Goal: Task Accomplishment & Management: Manage account settings

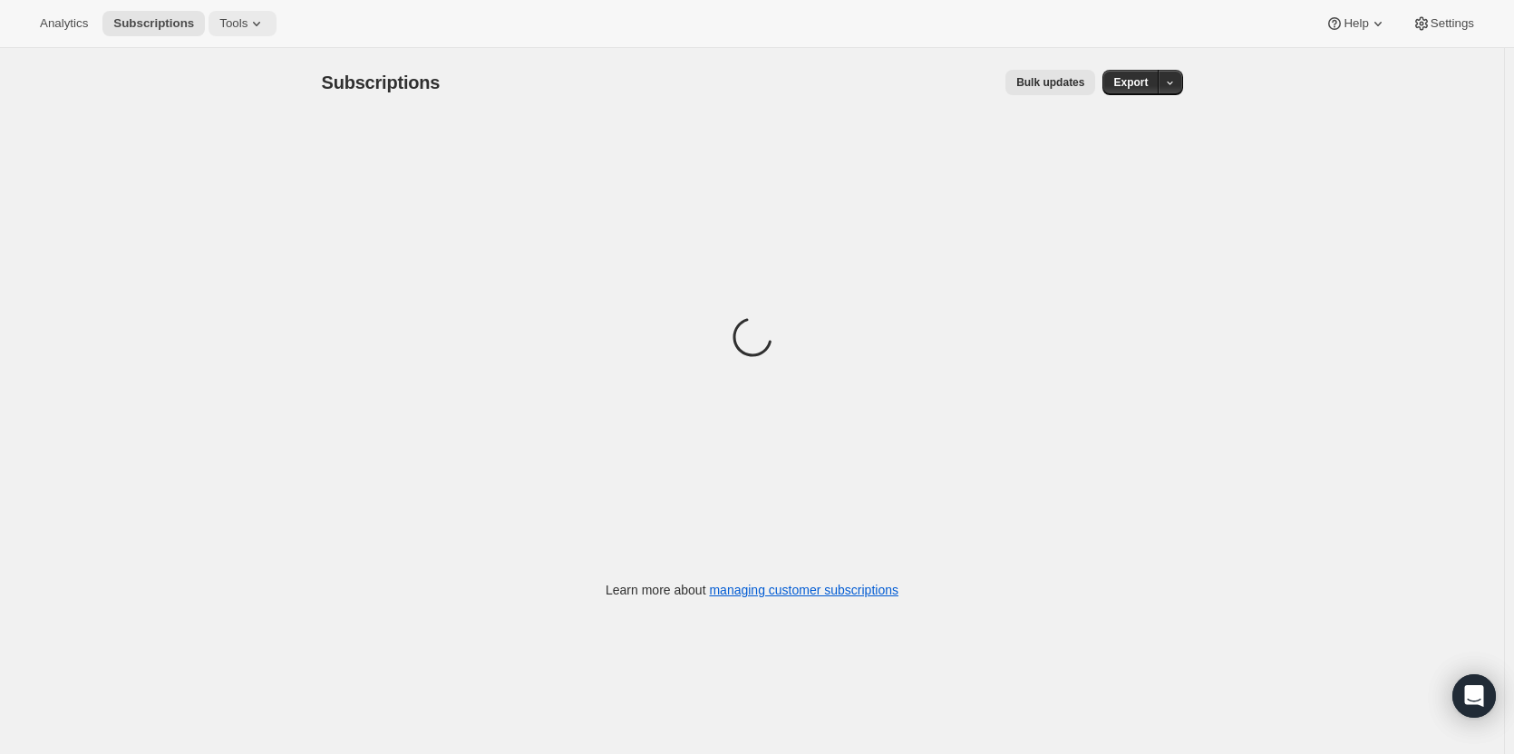
click at [253, 27] on icon at bounding box center [256, 24] width 18 height 18
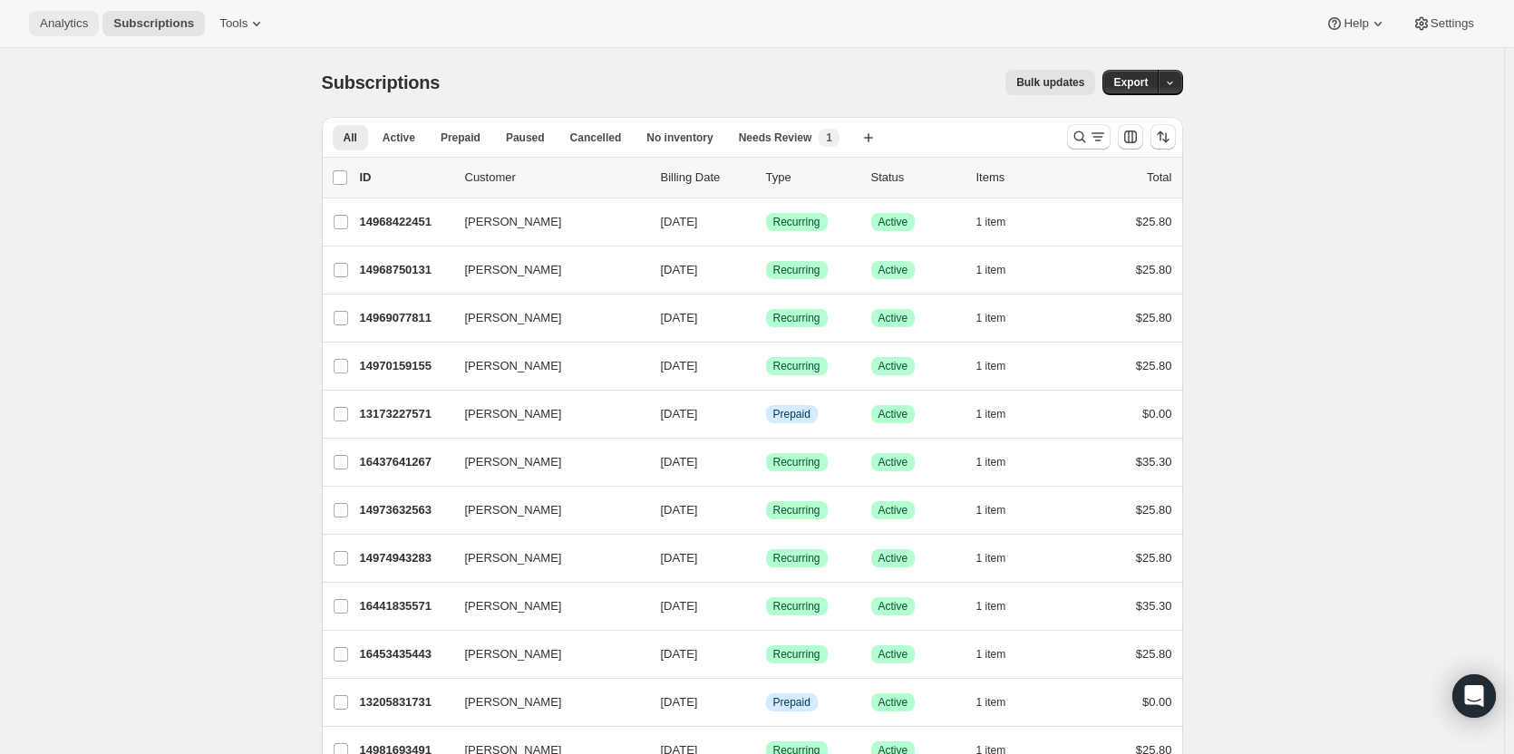
click at [54, 25] on span "Analytics" at bounding box center [64, 23] width 48 height 15
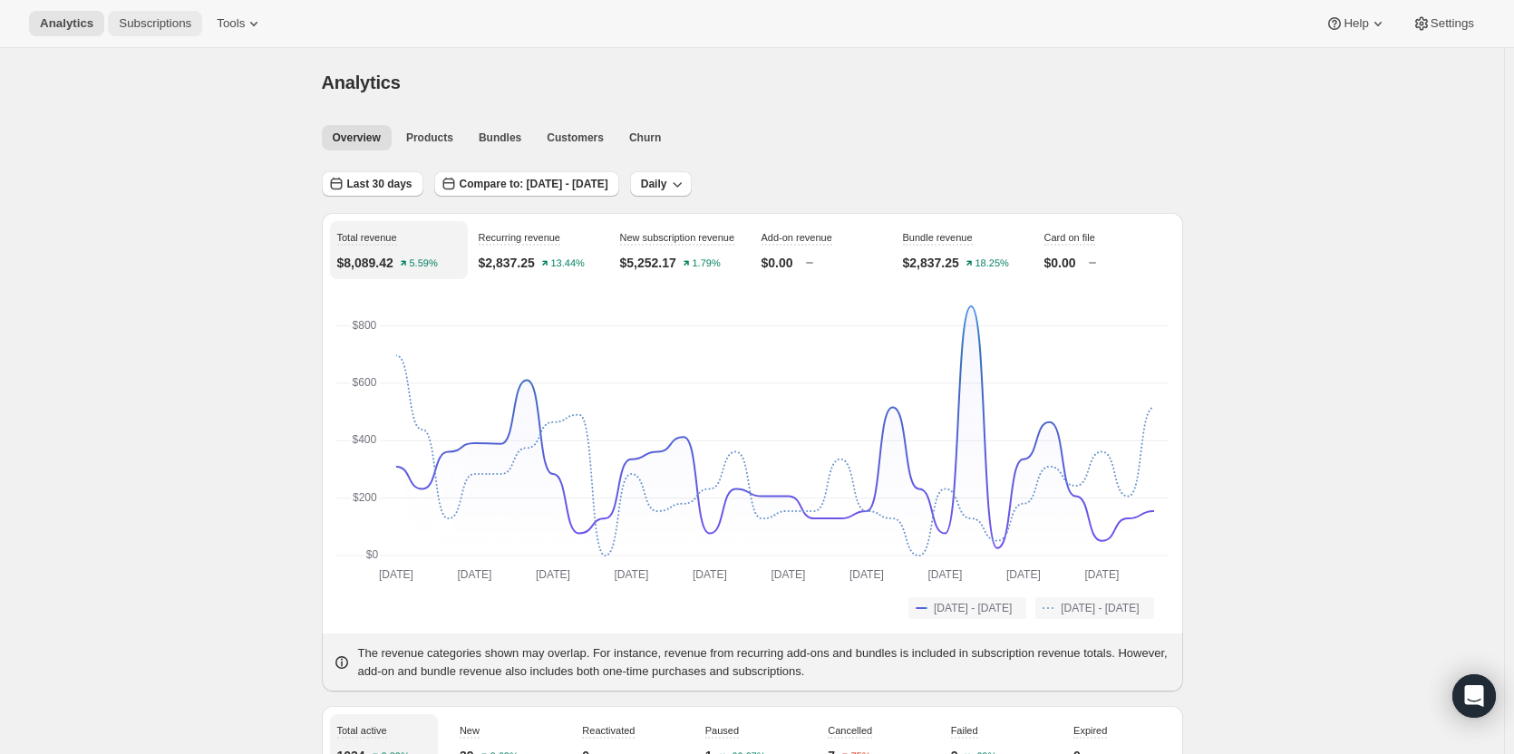
click at [141, 16] on span "Subscriptions" at bounding box center [155, 23] width 73 height 15
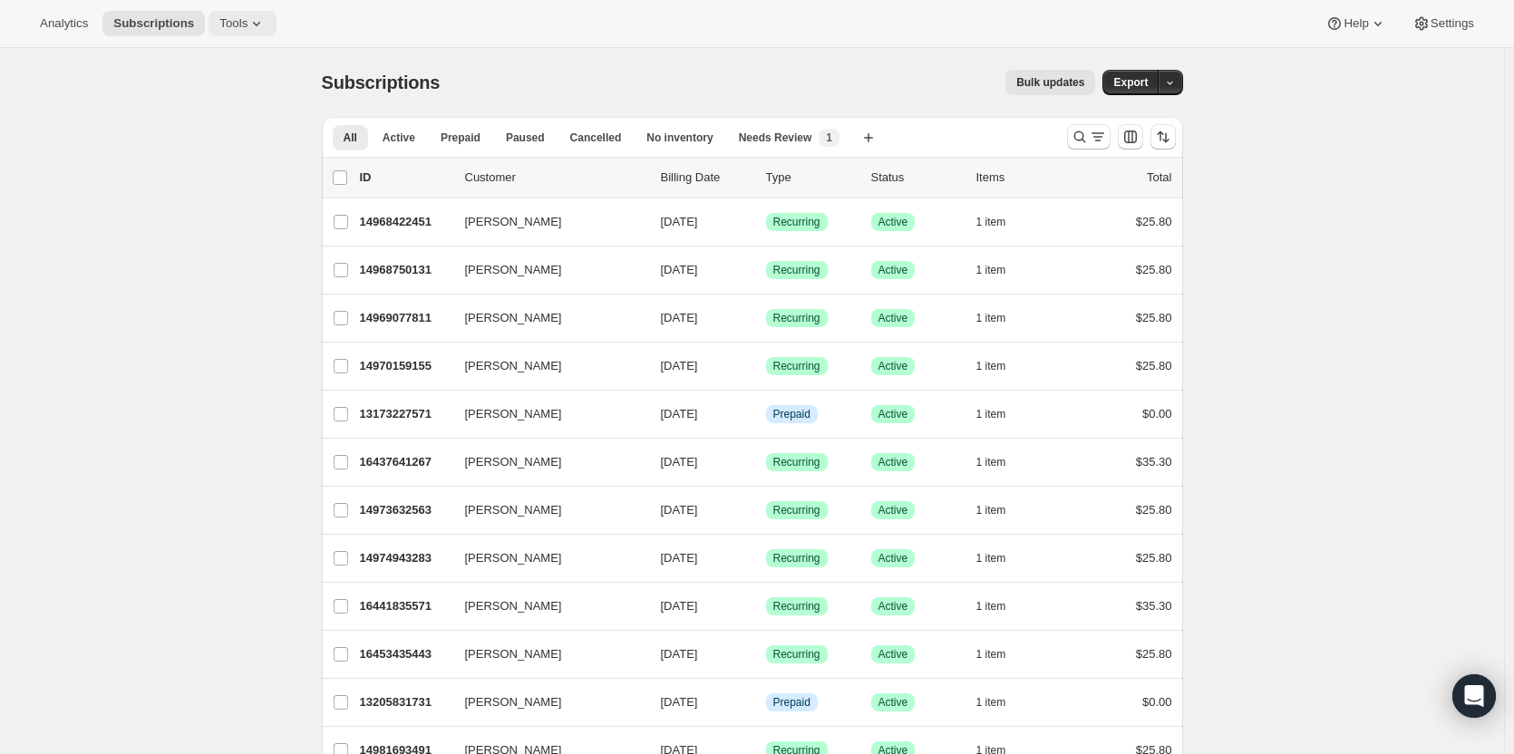
click at [233, 16] on span "Tools" at bounding box center [233, 23] width 28 height 15
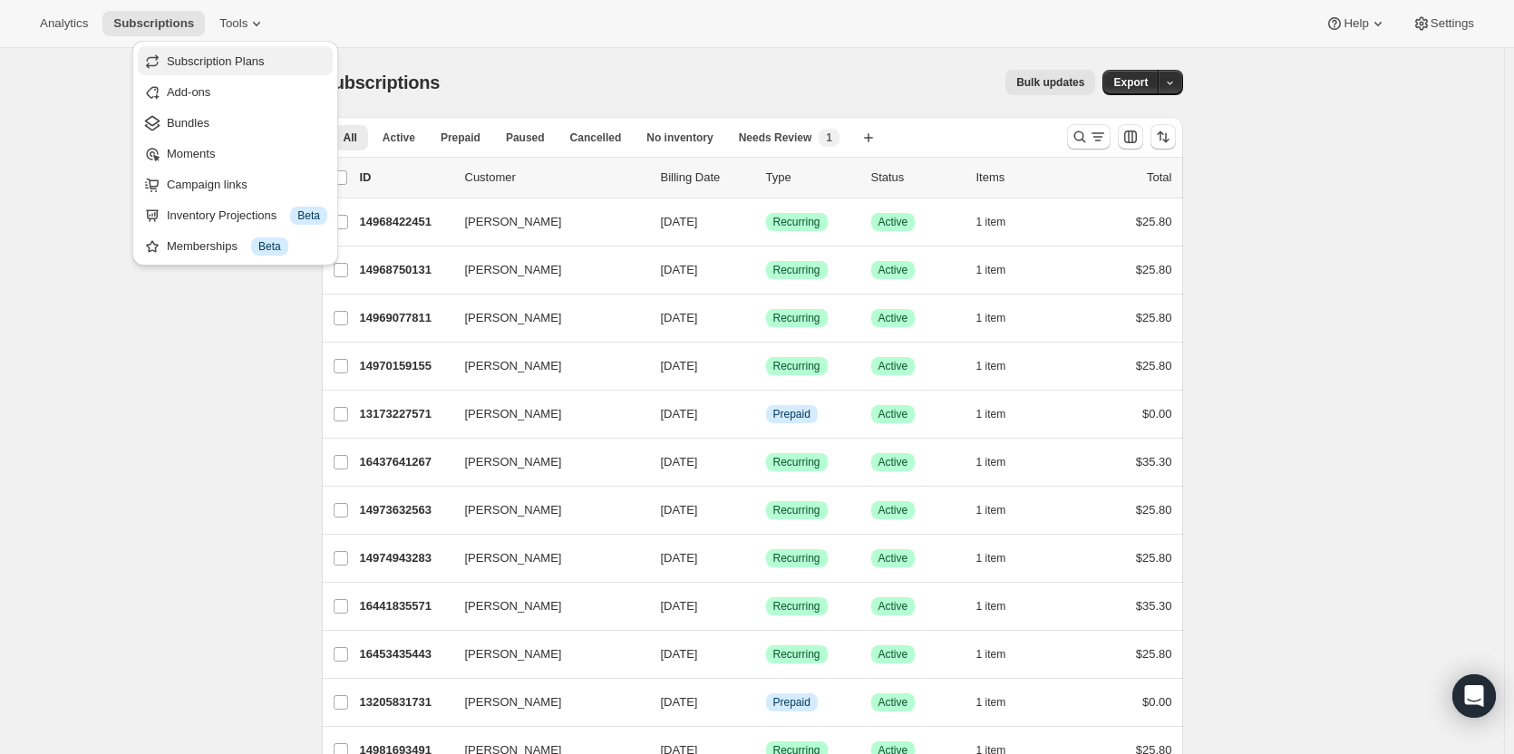
click at [249, 57] on span "Subscription Plans" at bounding box center [216, 61] width 98 height 14
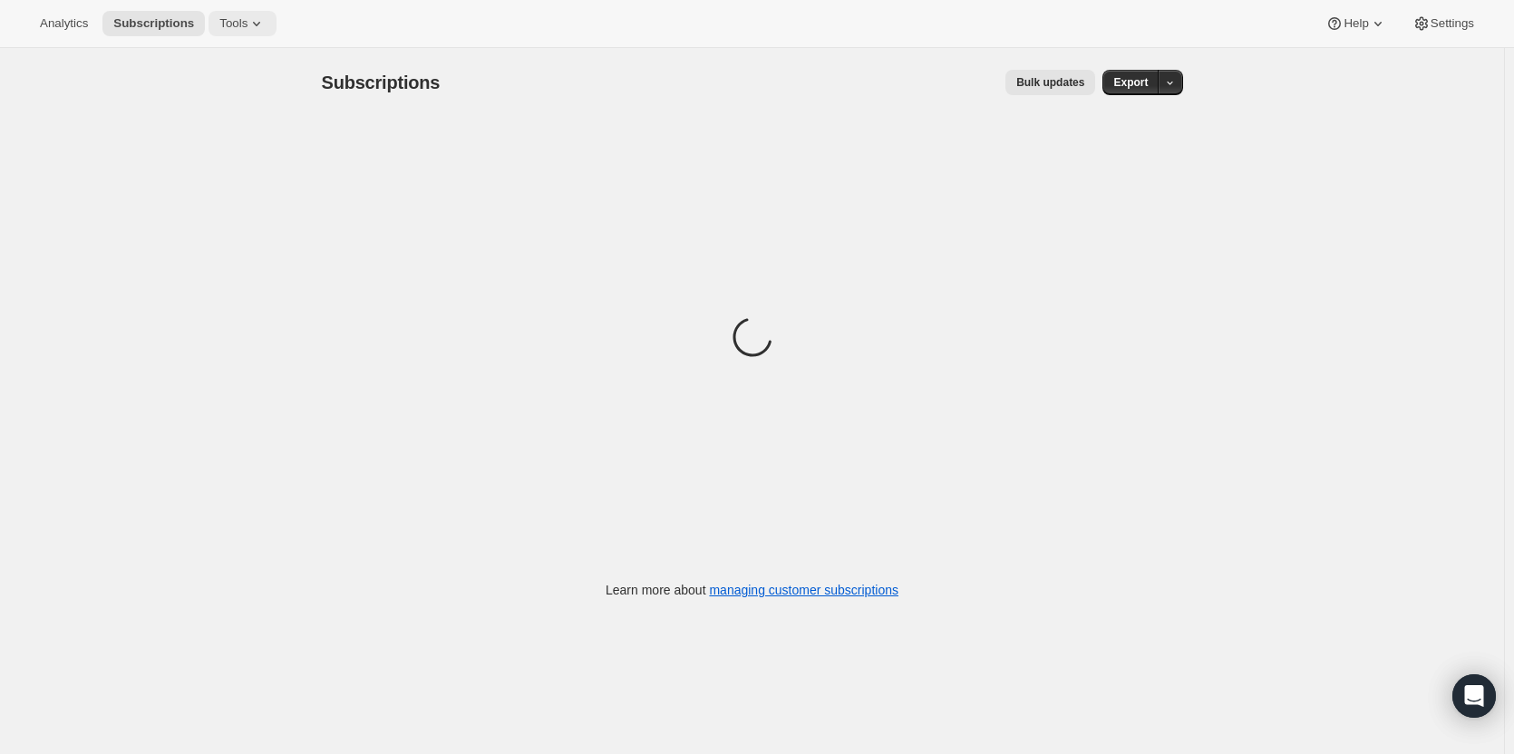
click at [251, 29] on icon at bounding box center [256, 24] width 18 height 18
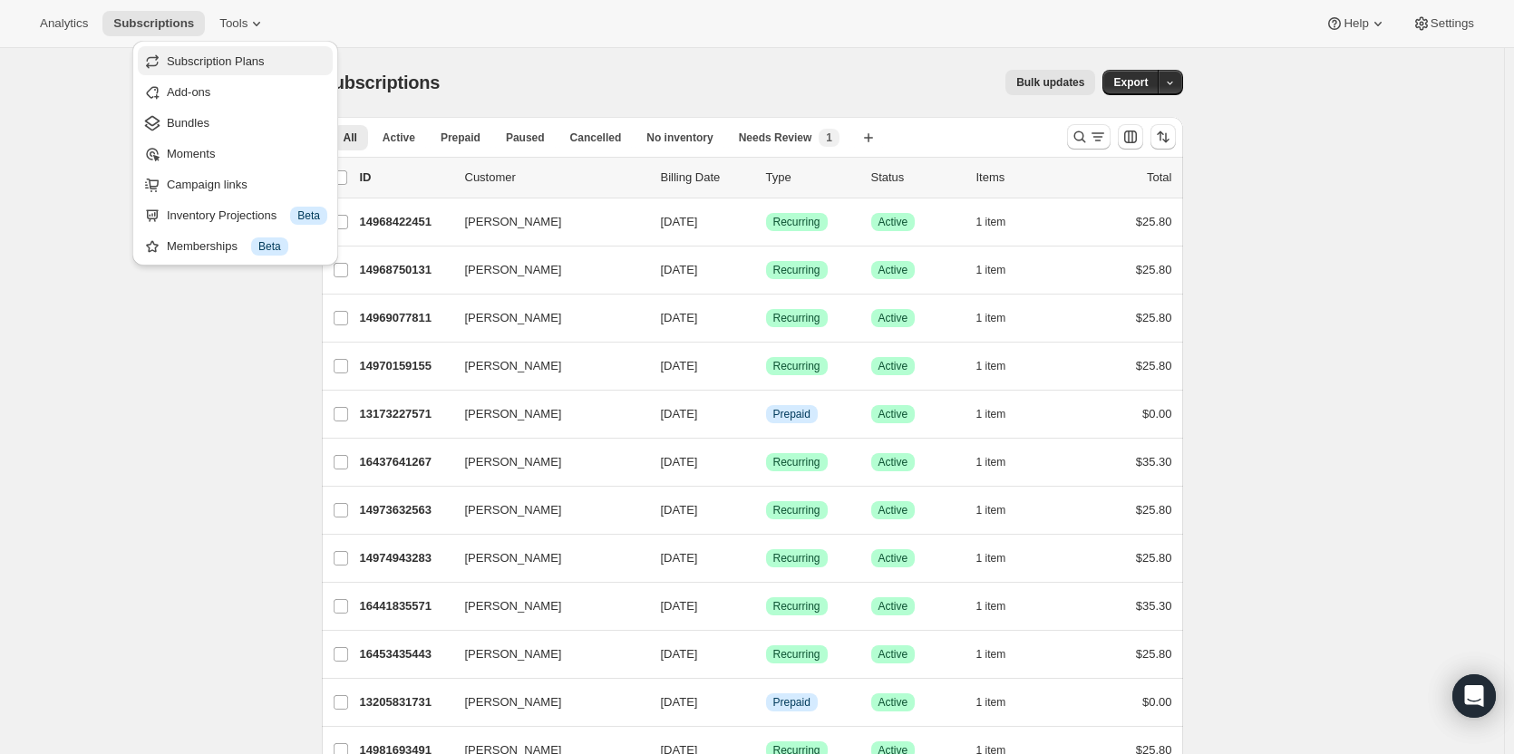
click at [261, 62] on span "Subscription Plans" at bounding box center [216, 61] width 98 height 14
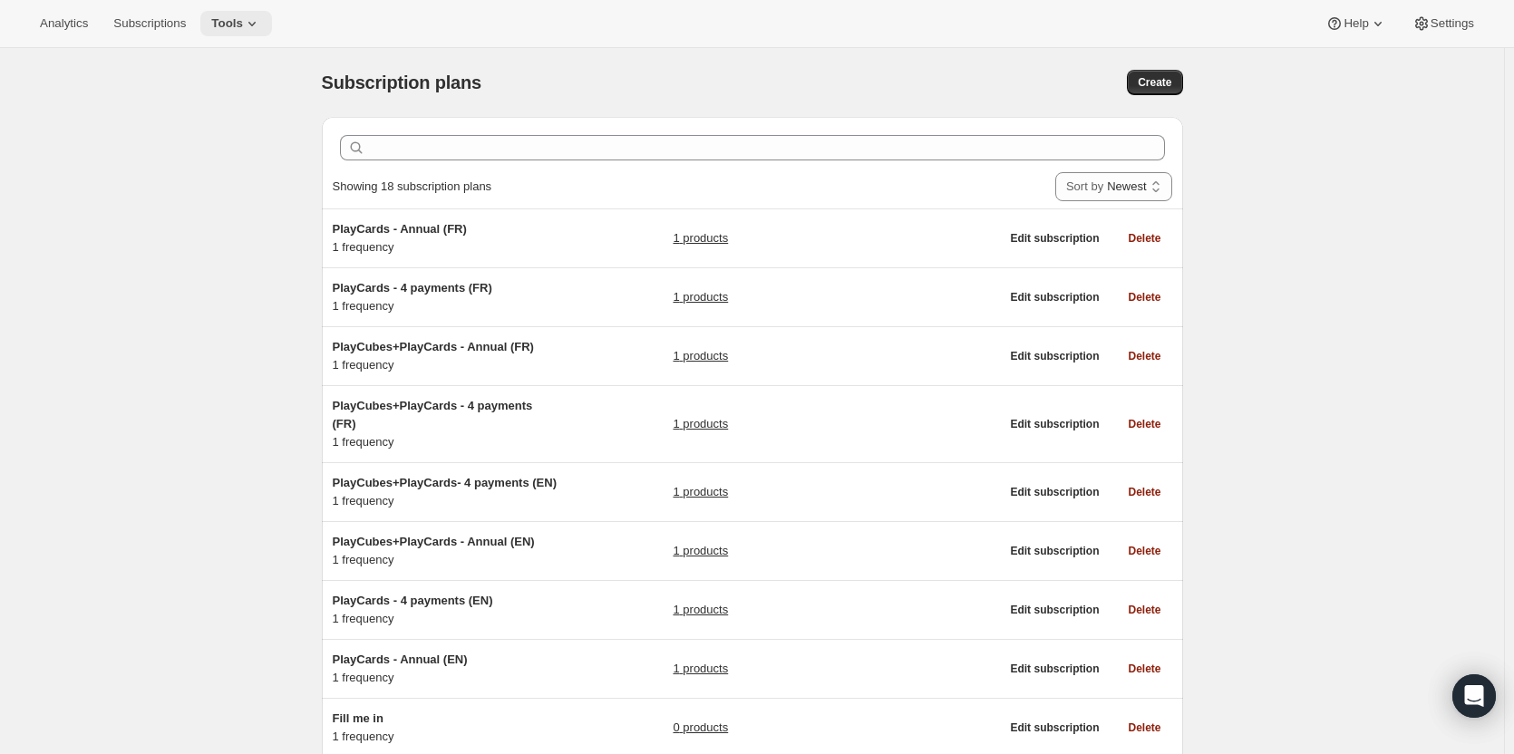
click at [256, 23] on button "Tools" at bounding box center [236, 23] width 72 height 25
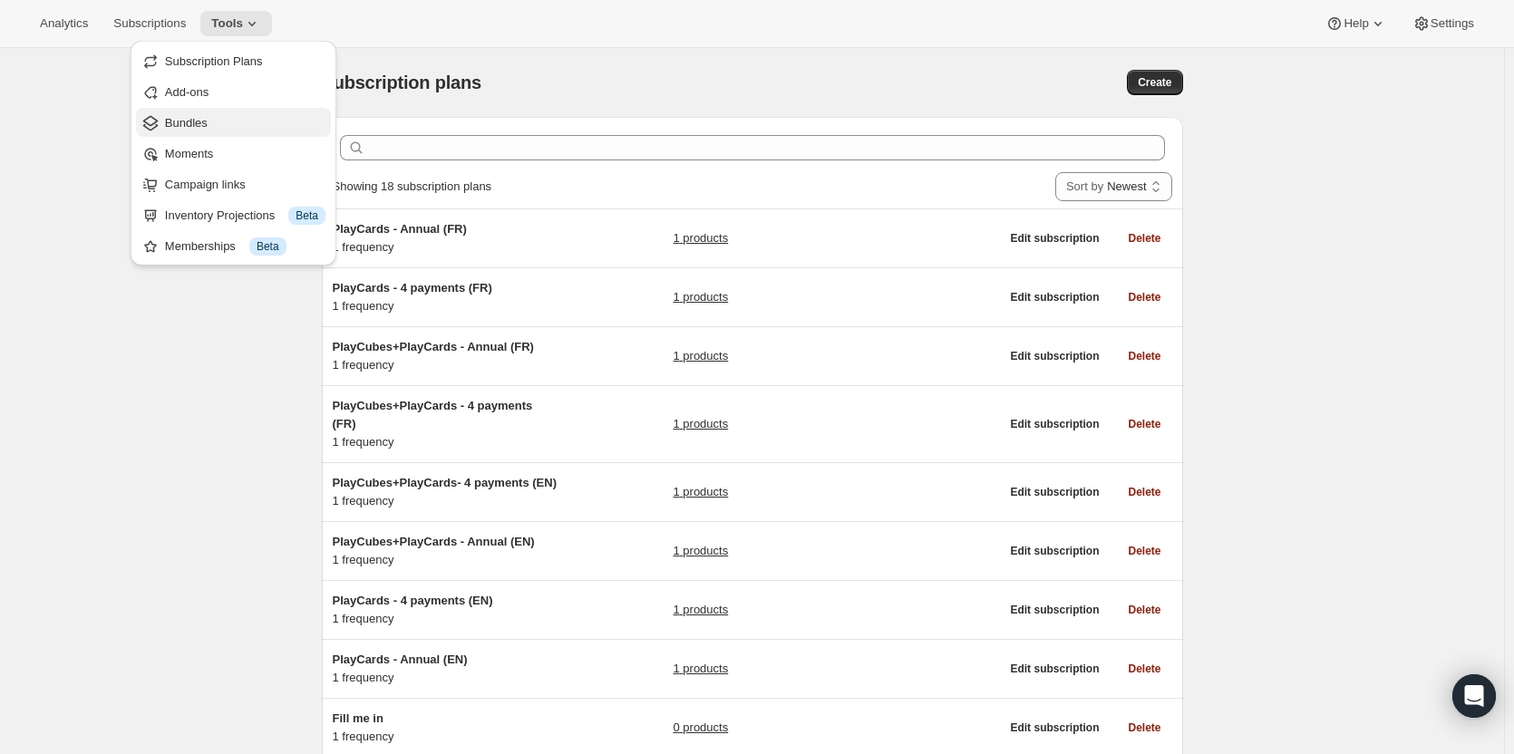
click at [215, 122] on span "Bundles" at bounding box center [245, 123] width 160 height 18
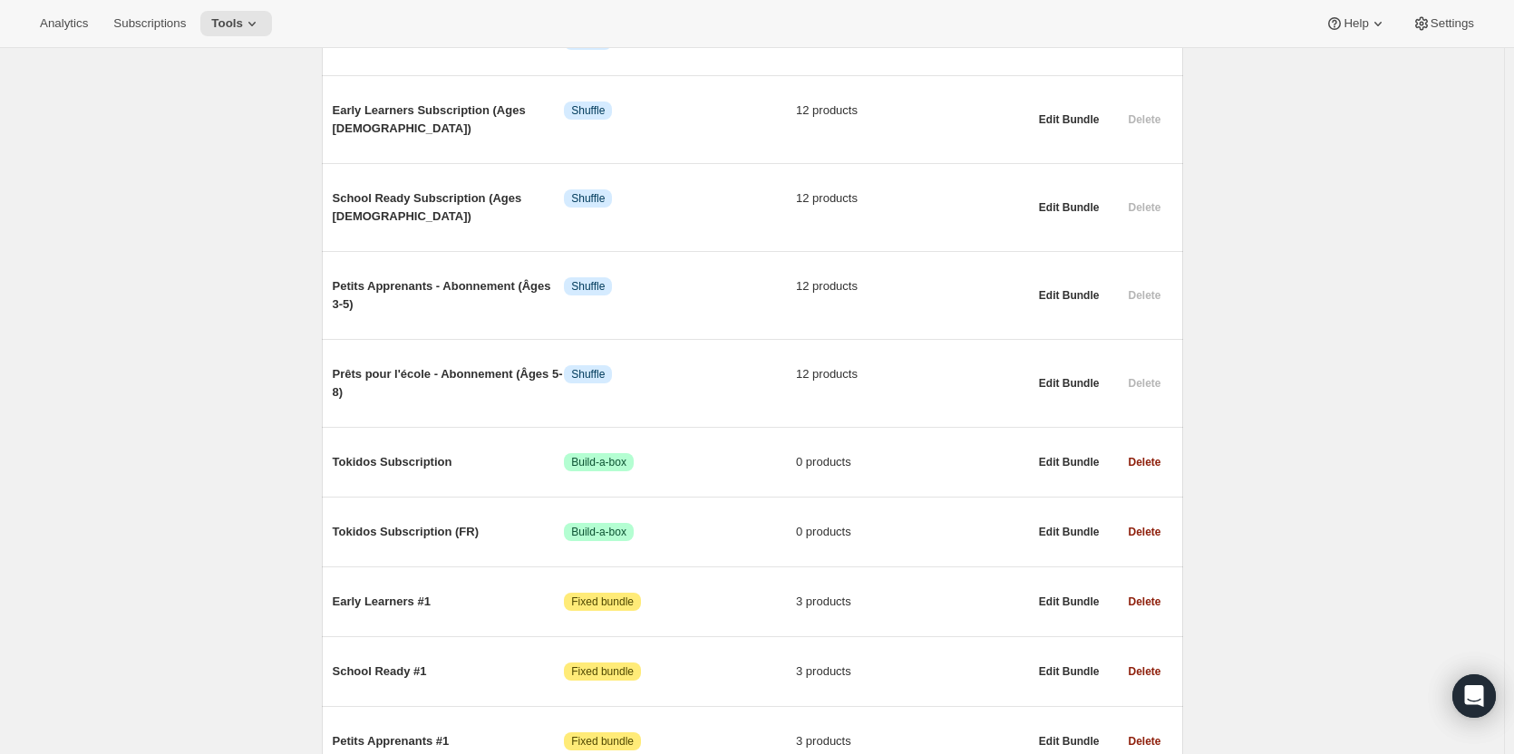
scroll to position [953, 0]
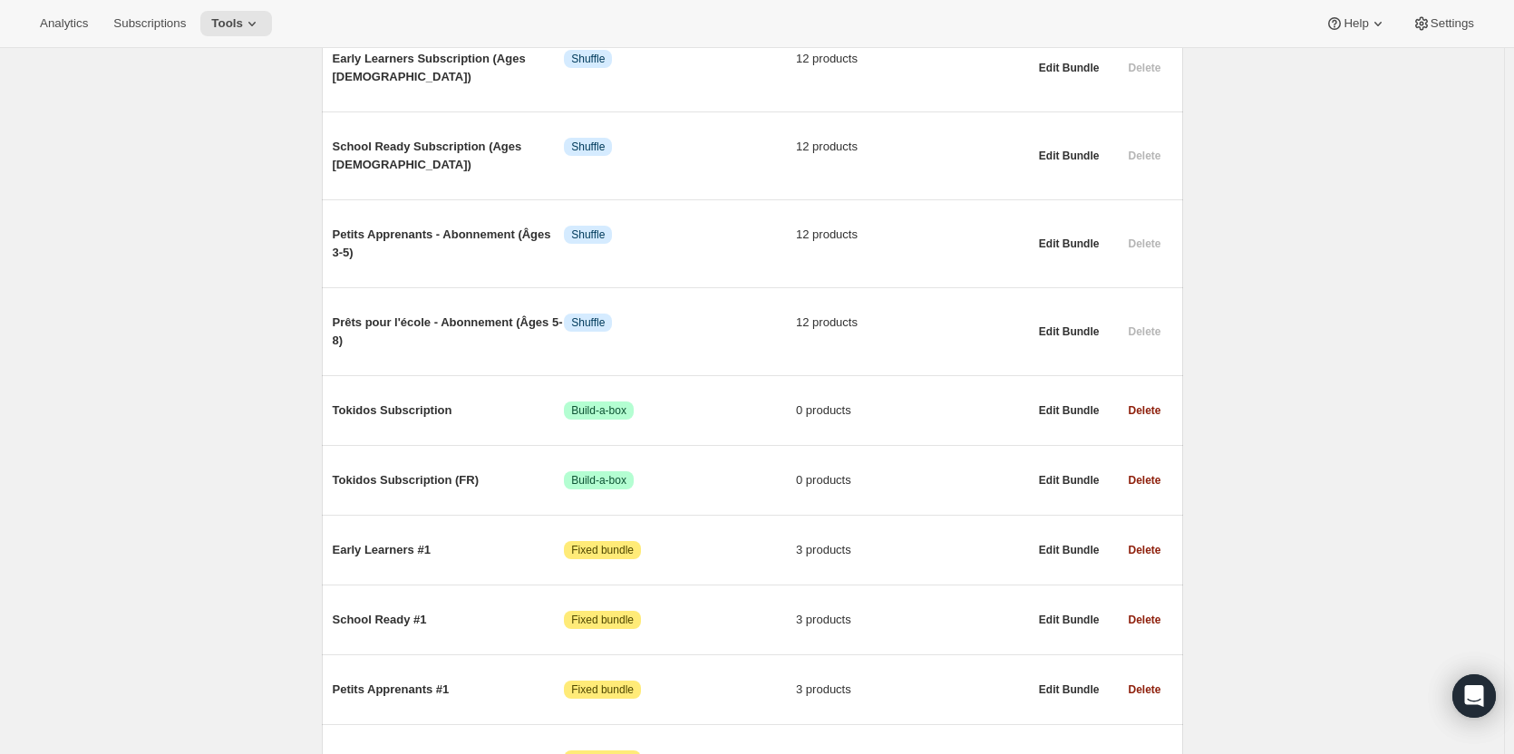
drag, startPoint x: 418, startPoint y: 304, endPoint x: 202, endPoint y: 269, distance: 218.4
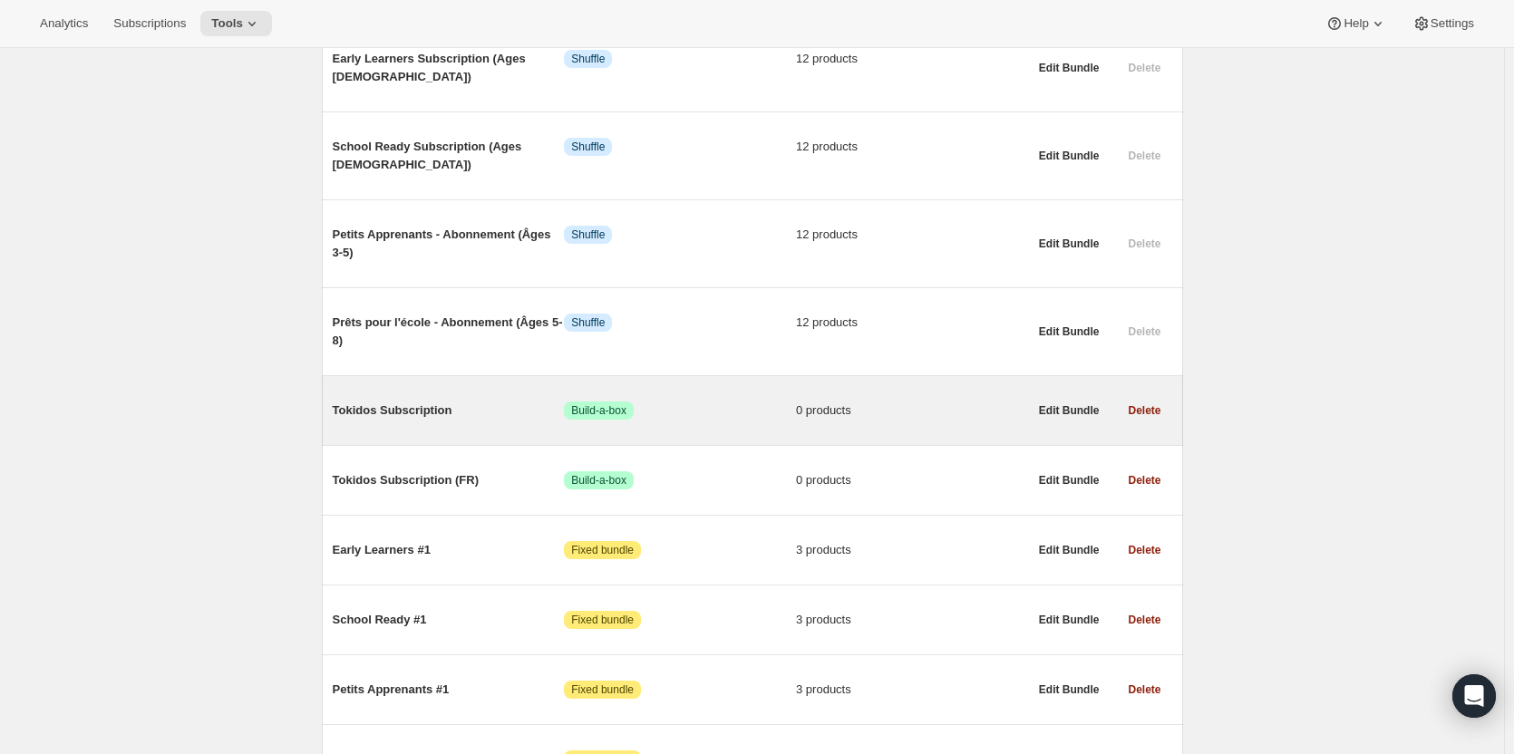
drag, startPoint x: 1093, startPoint y: 300, endPoint x: 378, endPoint y: 301, distance: 715.1
click at [378, 402] on span "Tokidos Subscription" at bounding box center [449, 411] width 232 height 18
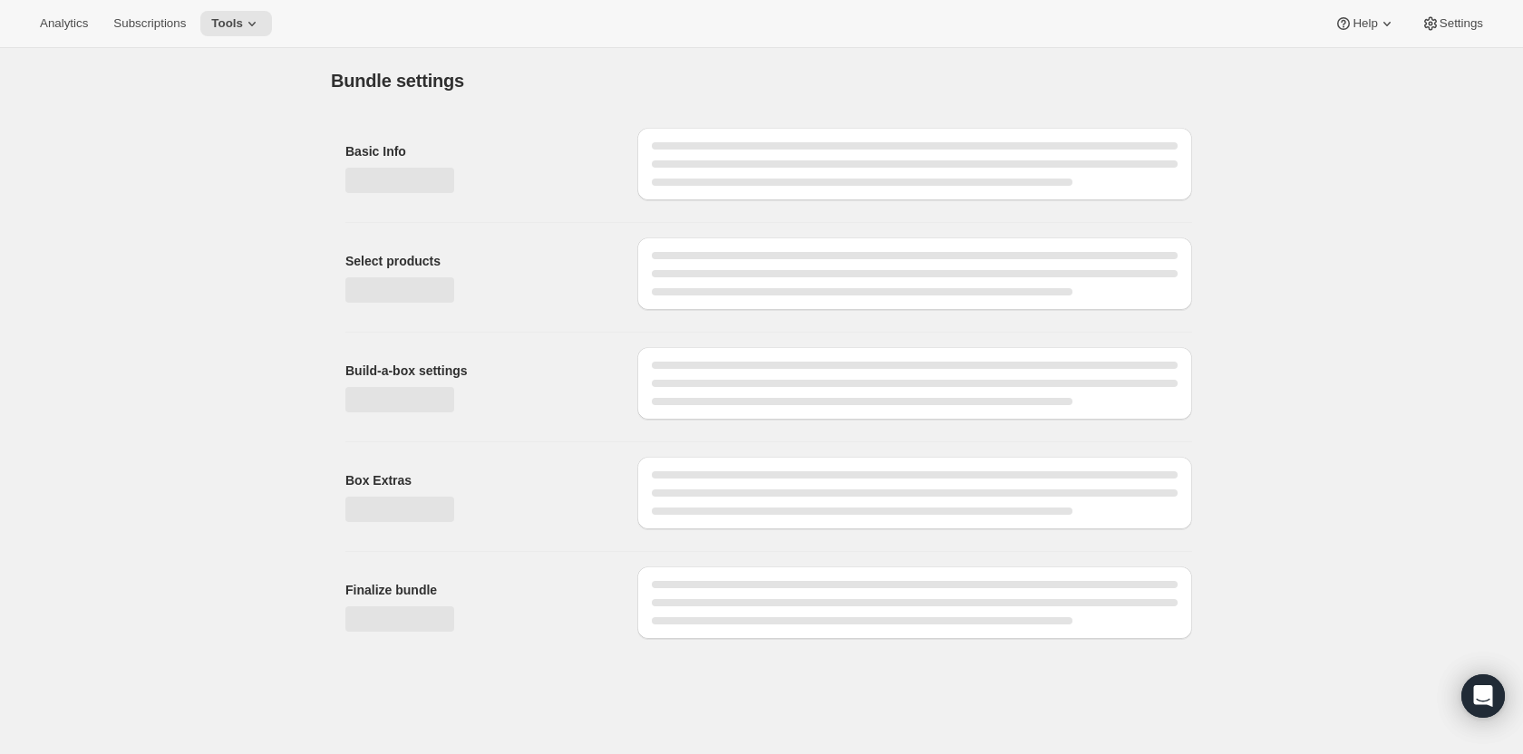
type input "Tokidos Subscription"
radio input "true"
checkbox input "true"
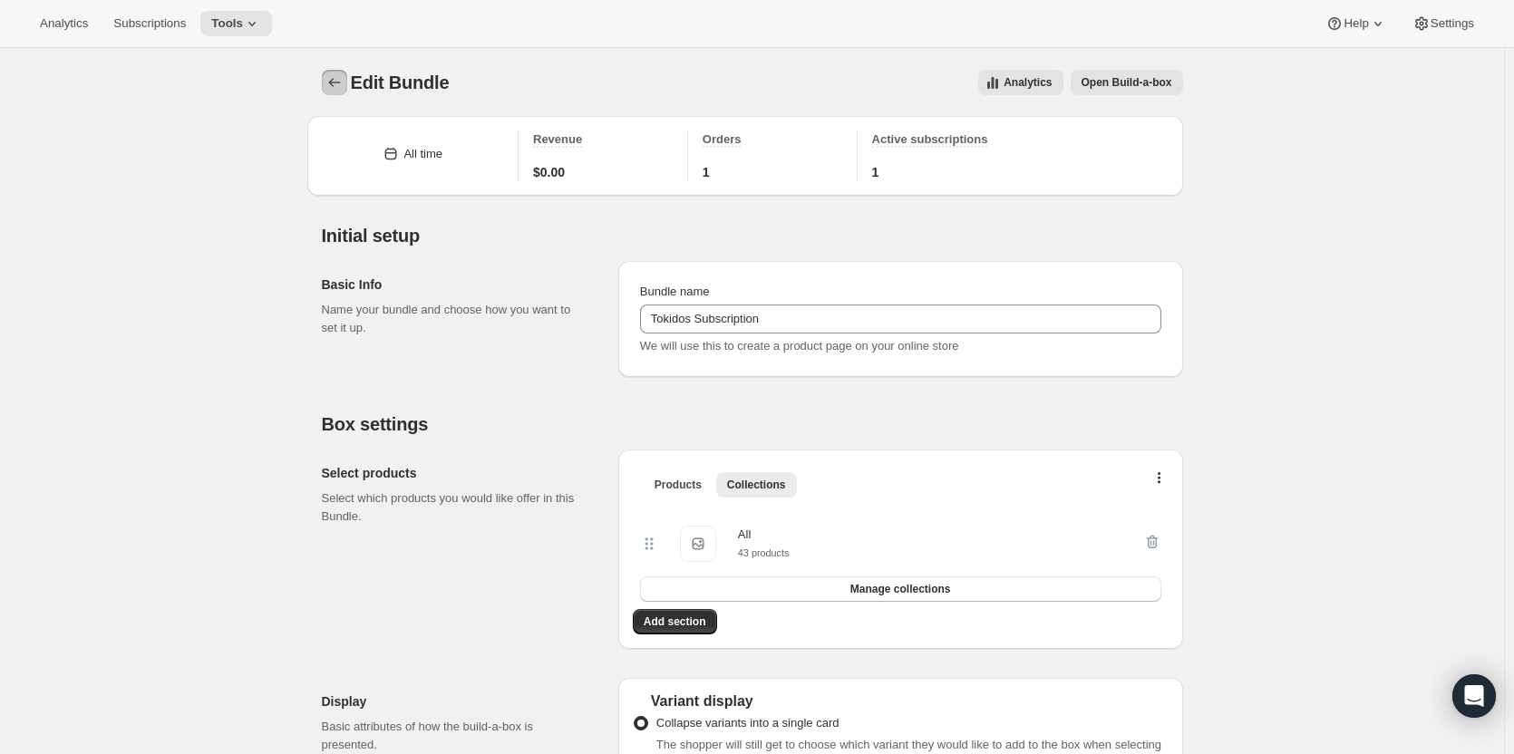
click at [343, 83] on icon "Bundles" at bounding box center [334, 82] width 18 height 18
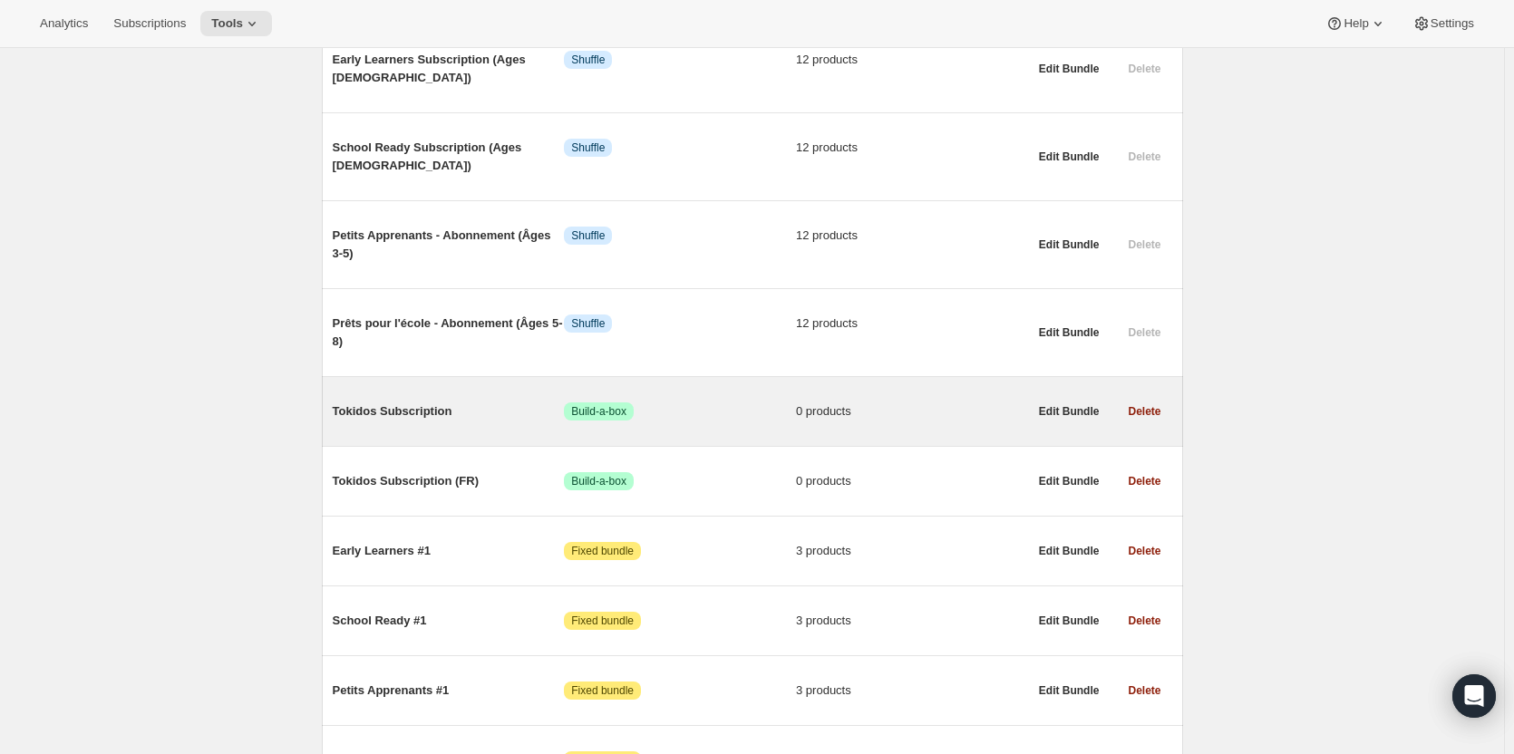
scroll to position [953, 0]
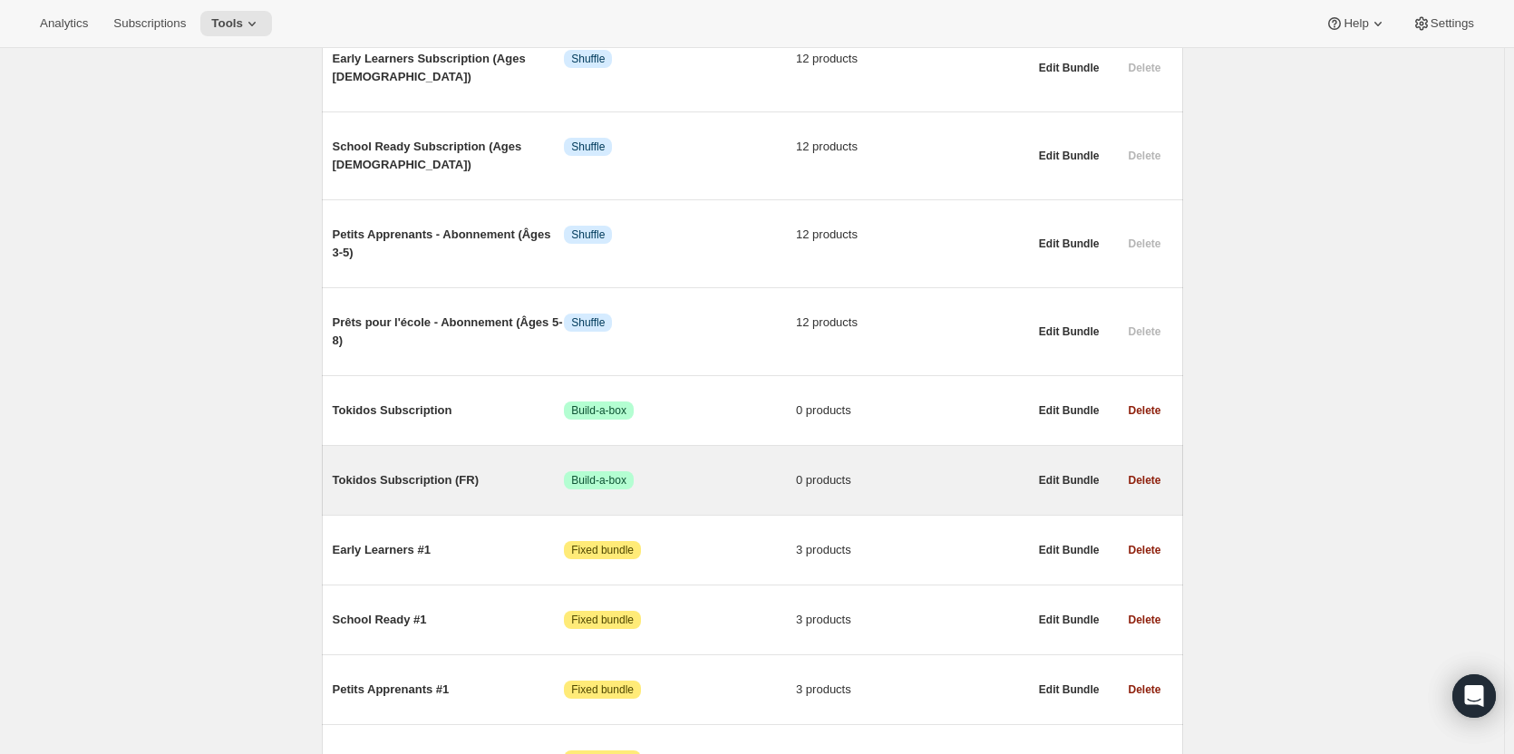
click at [443, 471] on span "Tokidos Subscription (FR)" at bounding box center [449, 480] width 232 height 18
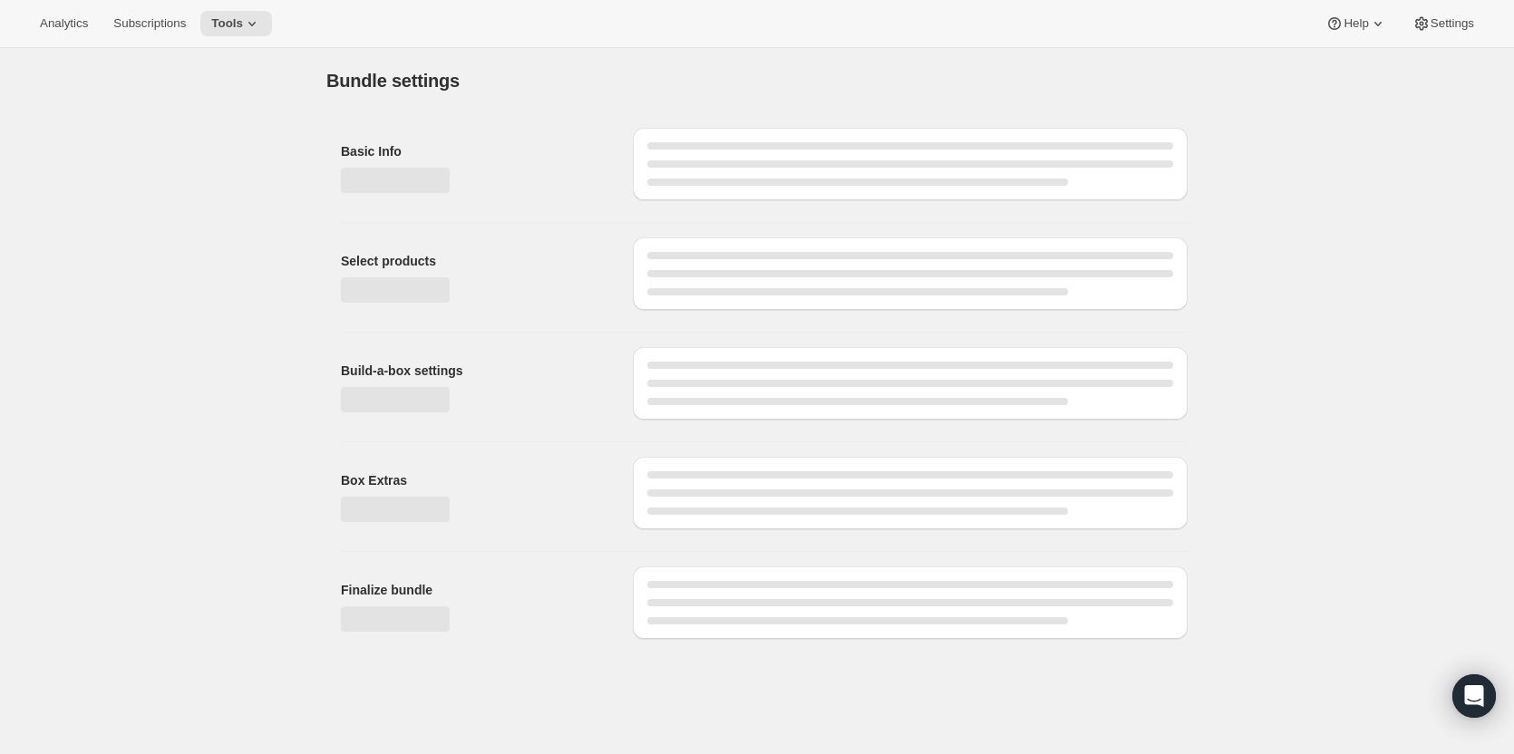
type input "Tokidos Subscription (FR)"
checkbox input "true"
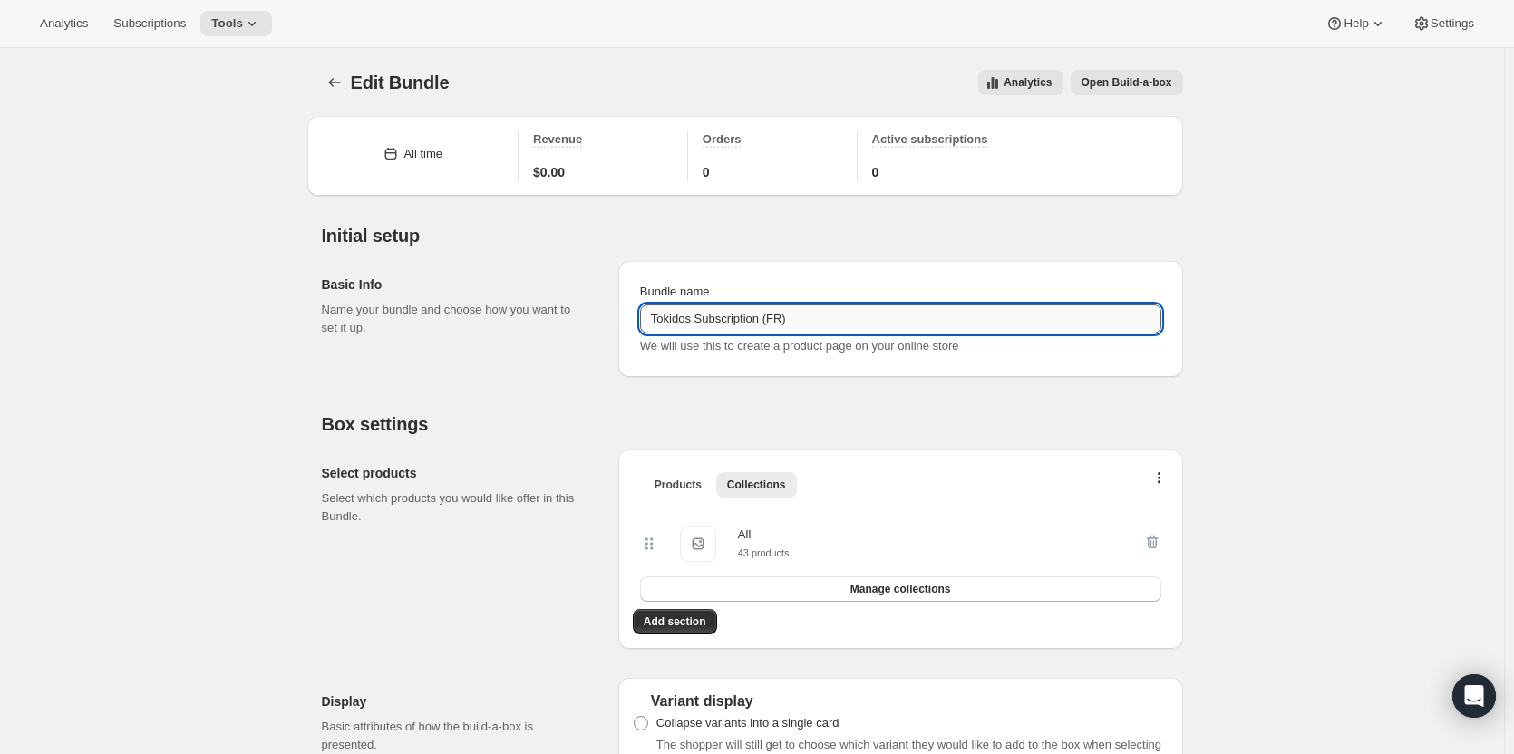
drag, startPoint x: 803, startPoint y: 332, endPoint x: 762, endPoint y: 330, distance: 40.8
click at [762, 330] on input "Tokidos Subscription (FR)" at bounding box center [900, 319] width 521 height 29
click at [737, 315] on input "Tokidos Subscription (FR)" at bounding box center [900, 319] width 521 height 29
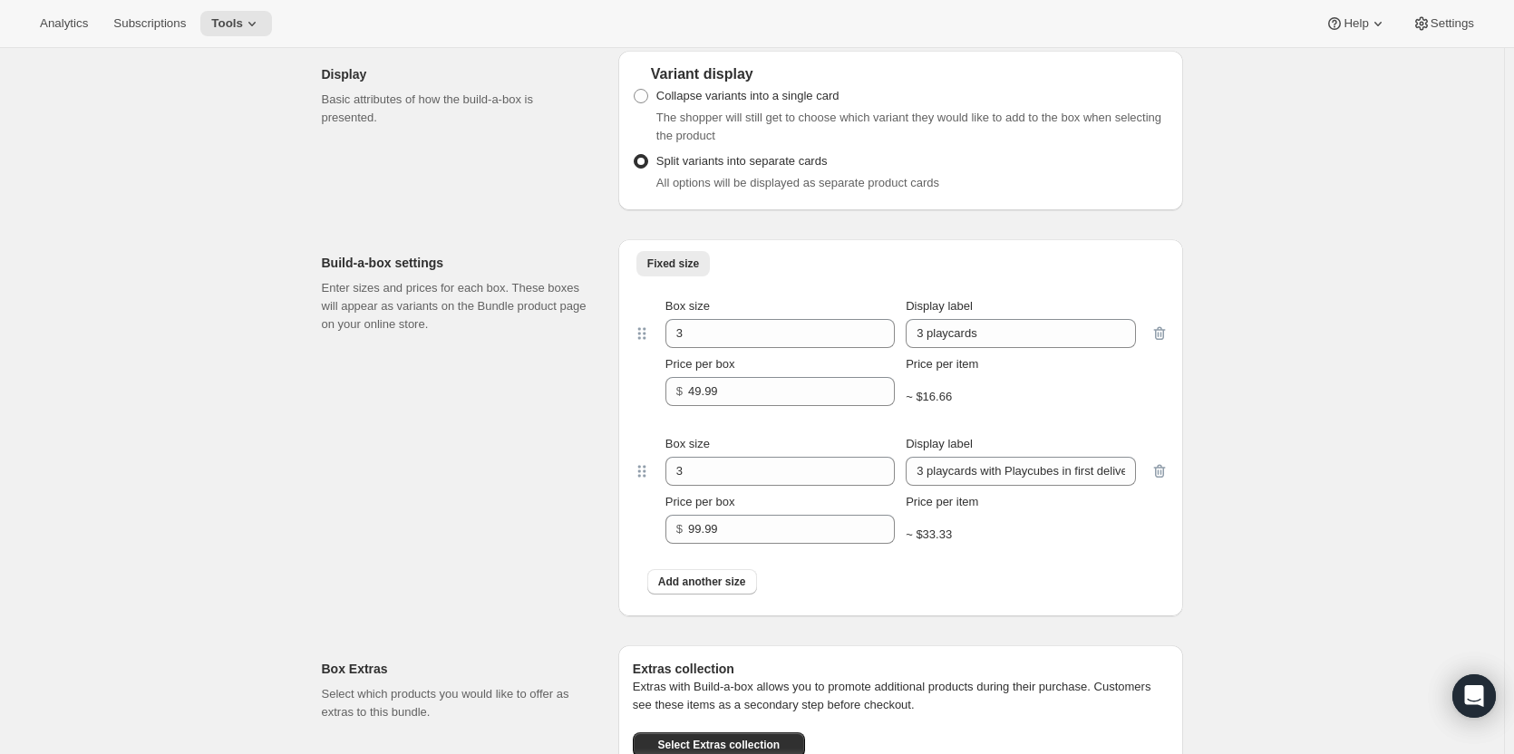
scroll to position [634, 0]
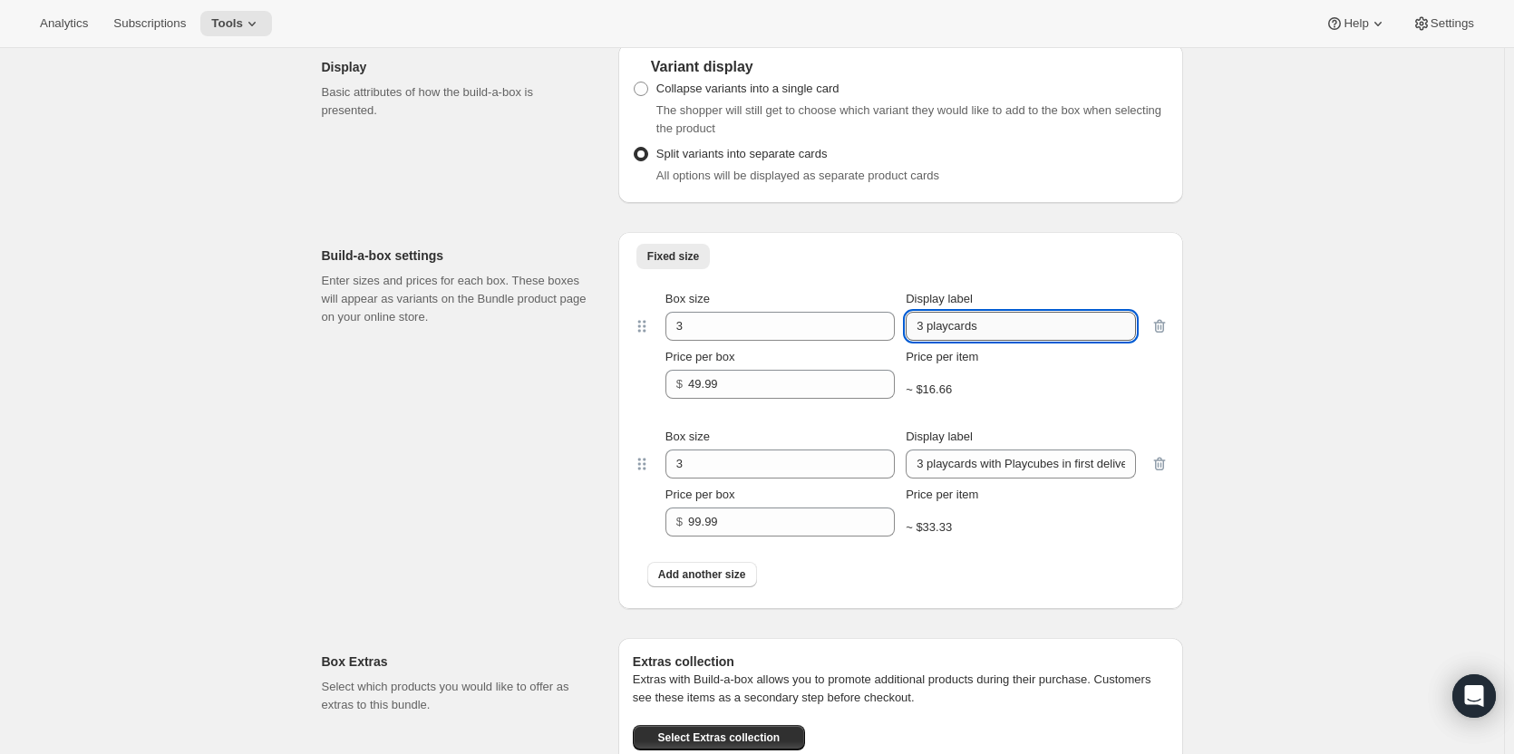
click at [953, 332] on input "3 playcards" at bounding box center [1019, 326] width 229 height 29
drag, startPoint x: 953, startPoint y: 332, endPoint x: 969, endPoint y: 353, distance: 26.5
click at [953, 333] on input "3 playcards" at bounding box center [1019, 326] width 229 height 29
click at [960, 331] on input "3 playcards" at bounding box center [1019, 326] width 229 height 29
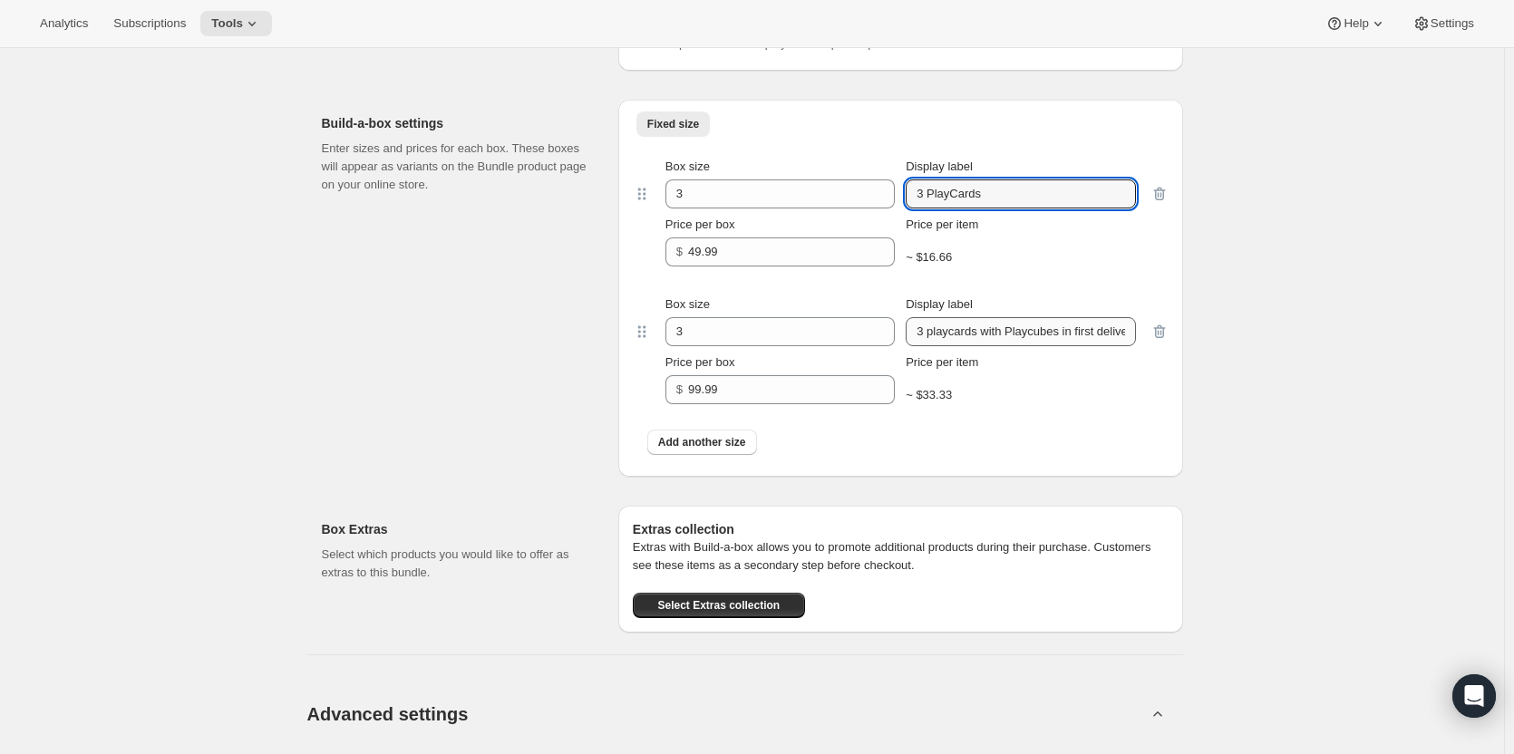
scroll to position [725, 0]
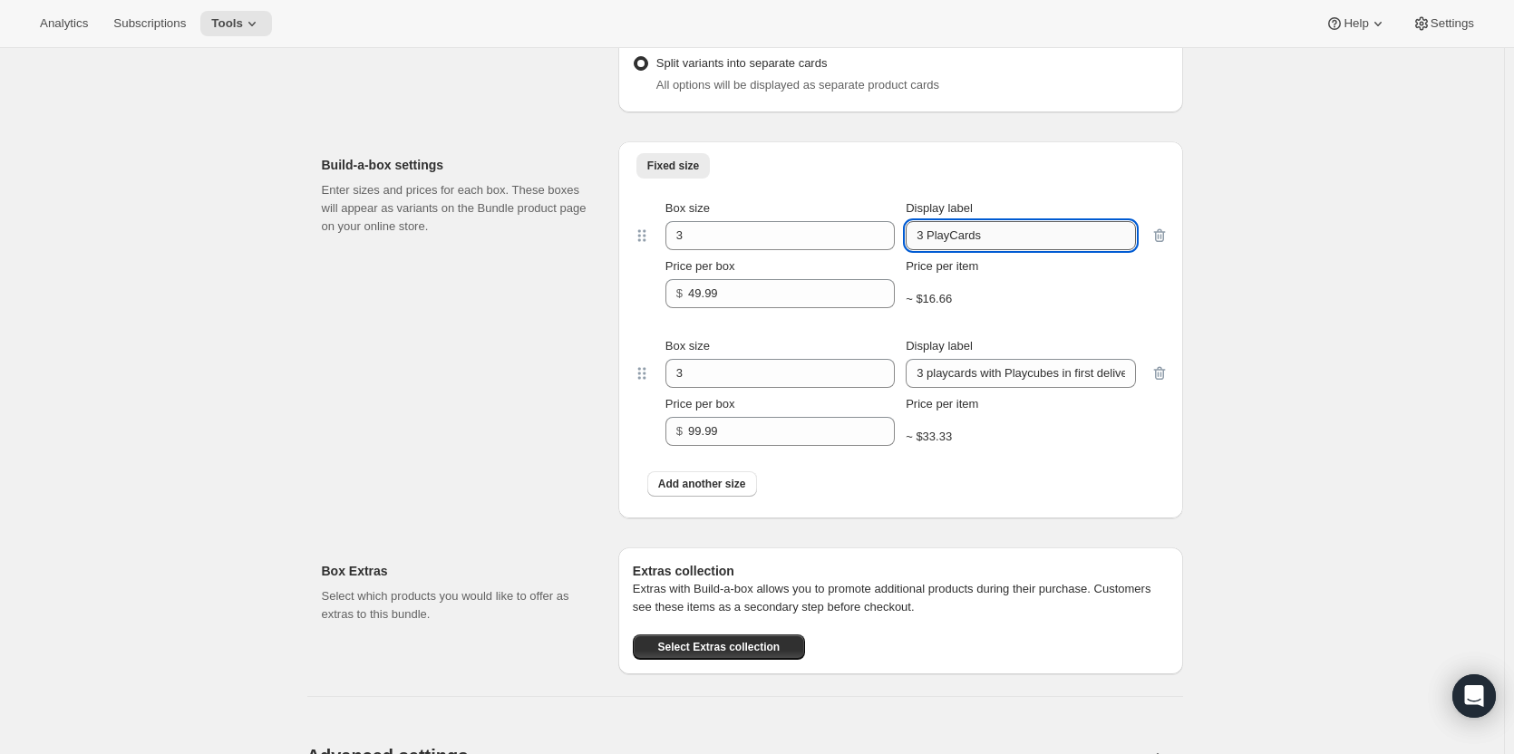
drag, startPoint x: 985, startPoint y: 234, endPoint x: 929, endPoint y: 241, distance: 56.7
click at [929, 241] on input "3 PlayCards" at bounding box center [1019, 235] width 229 height 29
type input "3 PlayCards"
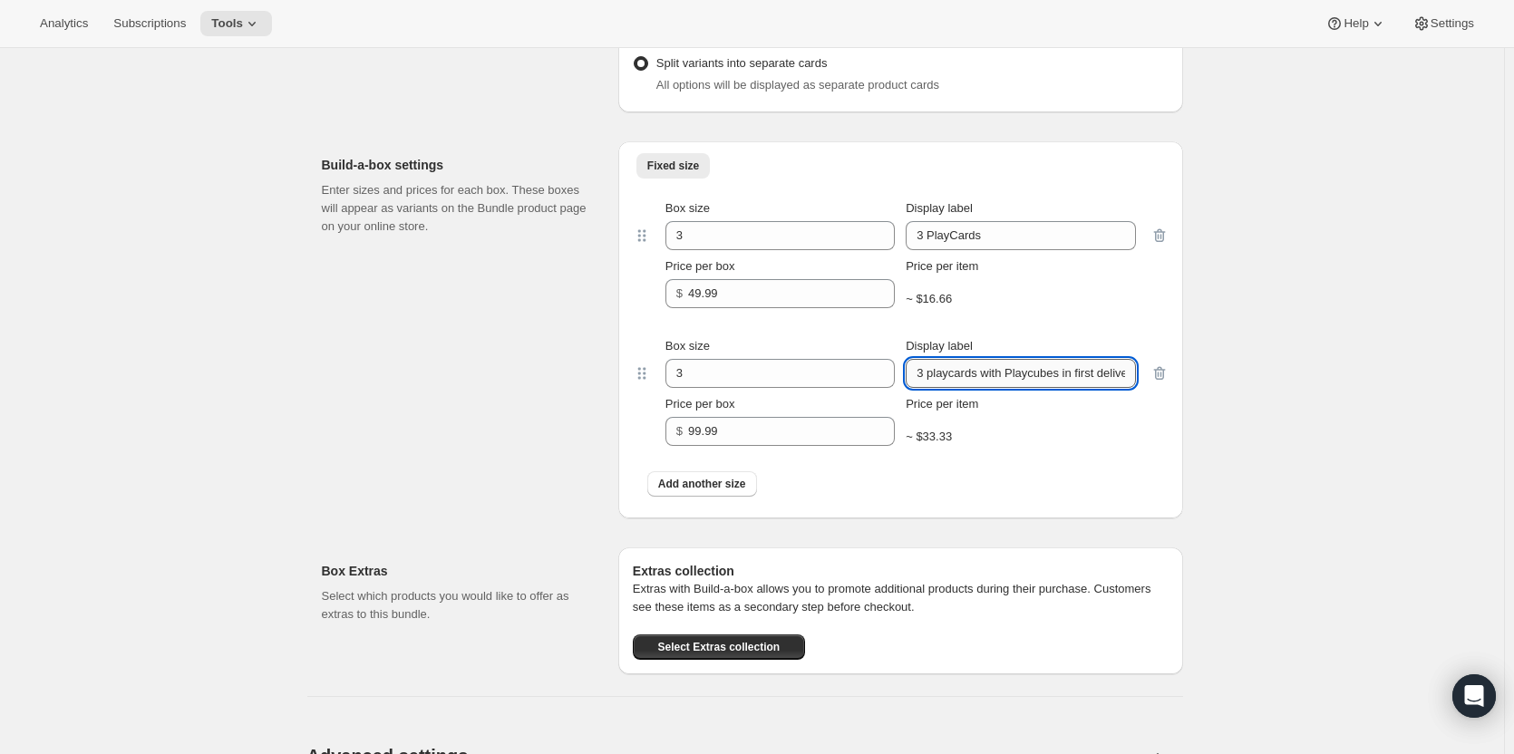
drag, startPoint x: 980, startPoint y: 375, endPoint x: 930, endPoint y: 382, distance: 50.4
click at [930, 382] on input "3 playcards with Playcubes in first delivery" at bounding box center [1019, 373] width 229 height 29
paste input "PlayC"
click at [1032, 373] on input "3 PlayCards with Playcubes in first delivery" at bounding box center [1019, 373] width 229 height 29
click at [992, 378] on input "3 PlayCards with PlayCubes in first delivery" at bounding box center [1019, 373] width 229 height 29
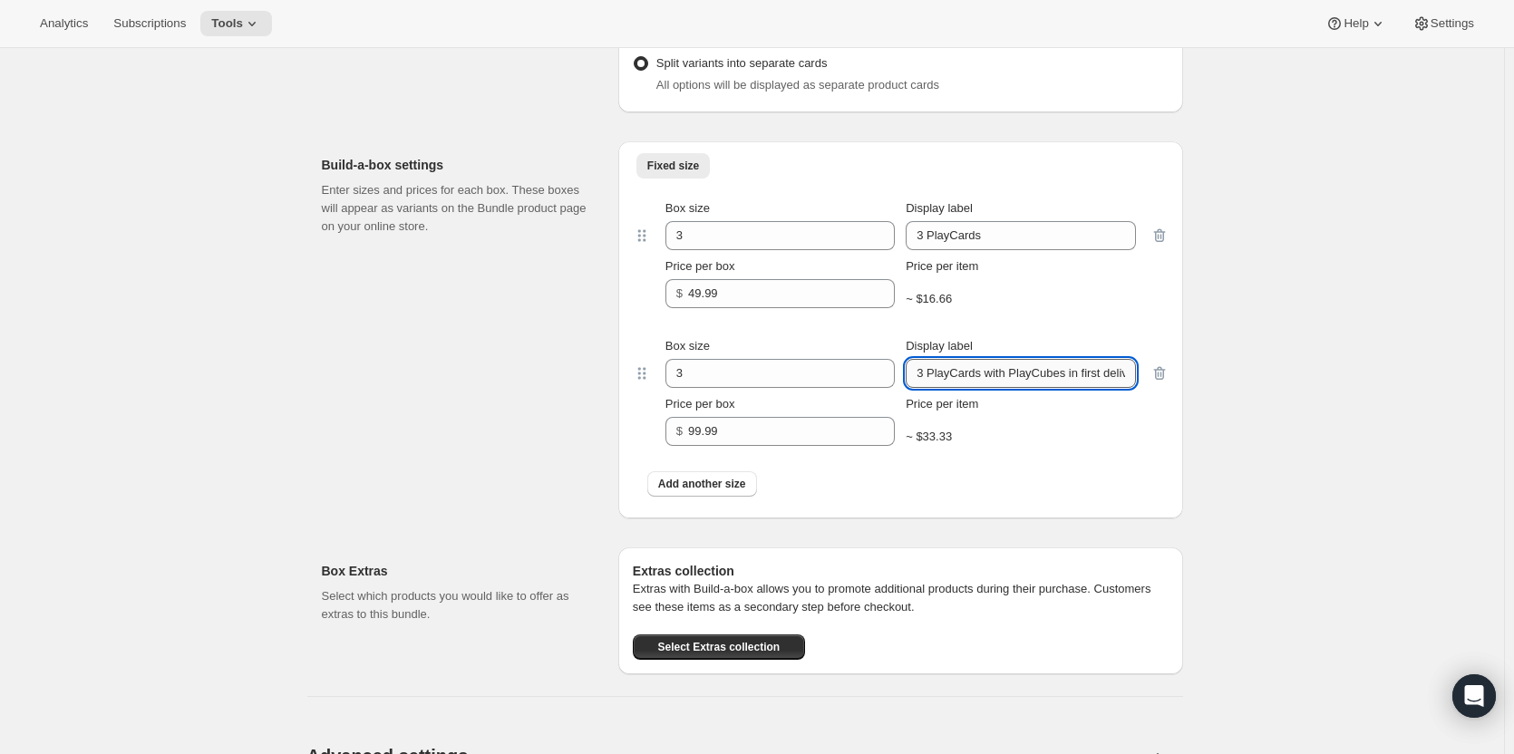
click at [992, 378] on input "3 PlayCards with PlayCubes in first delivery" at bounding box center [1019, 373] width 229 height 29
drag, startPoint x: 1091, startPoint y: 373, endPoint x: 1177, endPoint y: 374, distance: 86.1
click at [1177, 374] on div "Fixed size More views Fixed size More views Box size 3 Display label 3 PlayCard…" at bounding box center [900, 329] width 565 height 377
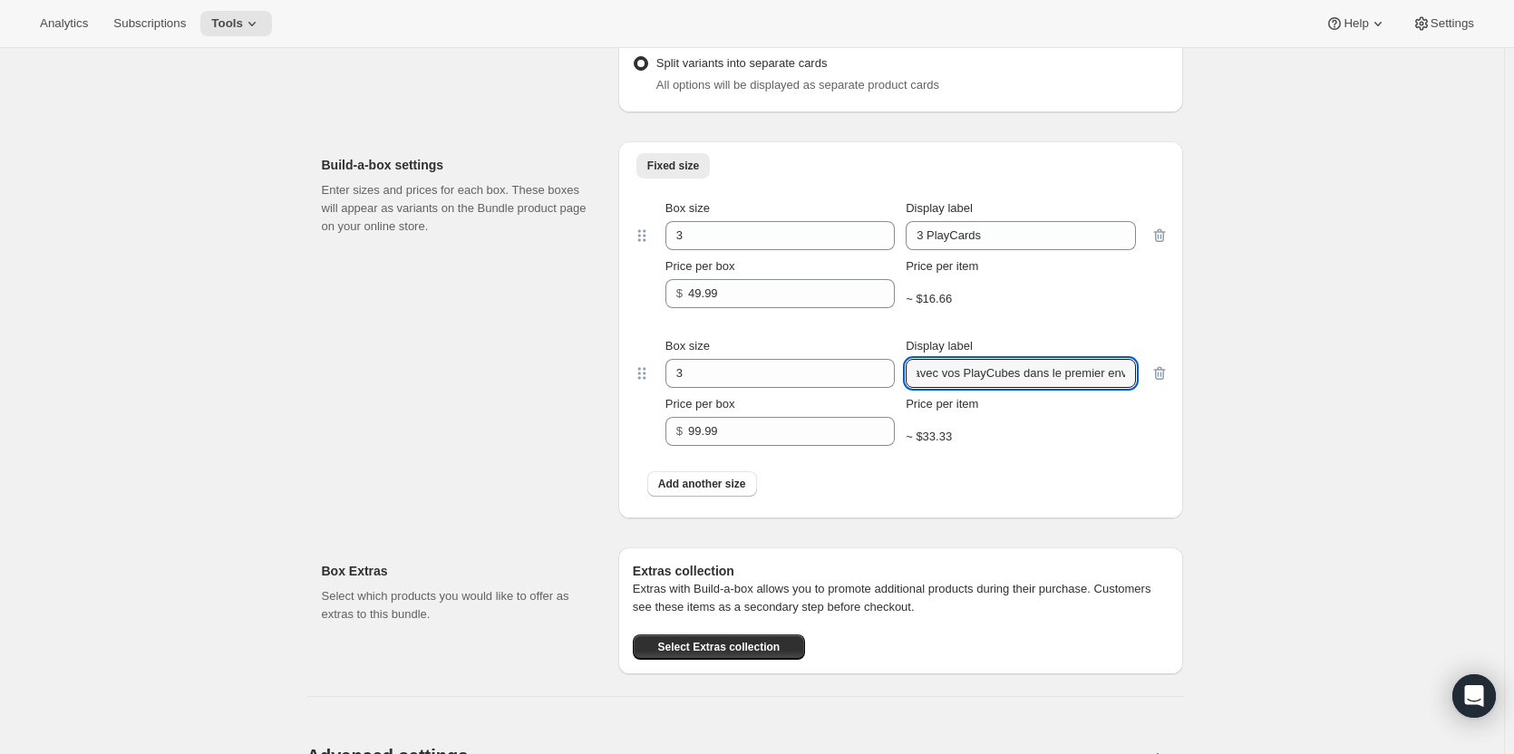
type input "3 PlayCards avec vos PlayCubes dans le premier envoi"
click at [1095, 412] on div "Price per item" at bounding box center [1019, 404] width 229 height 18
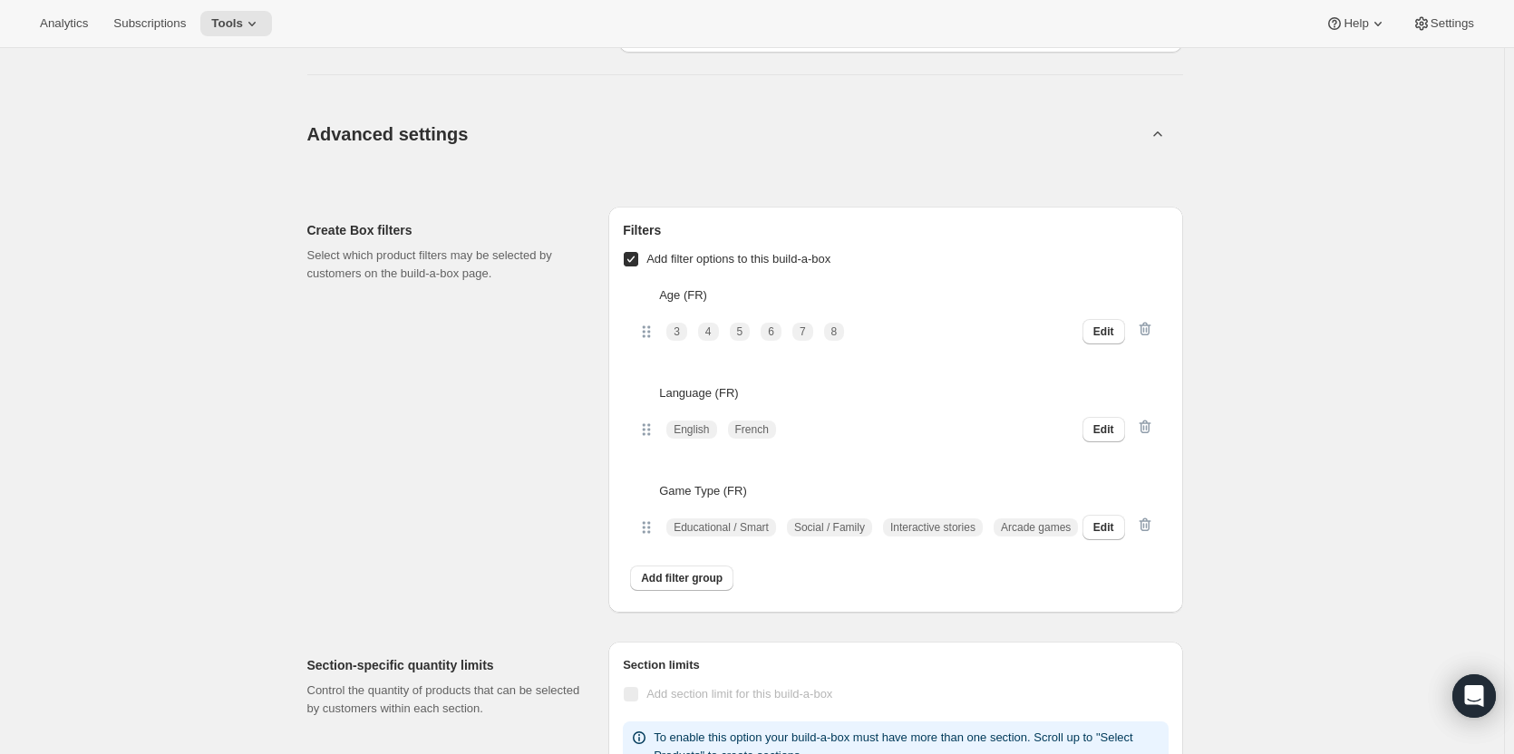
scroll to position [1450, 0]
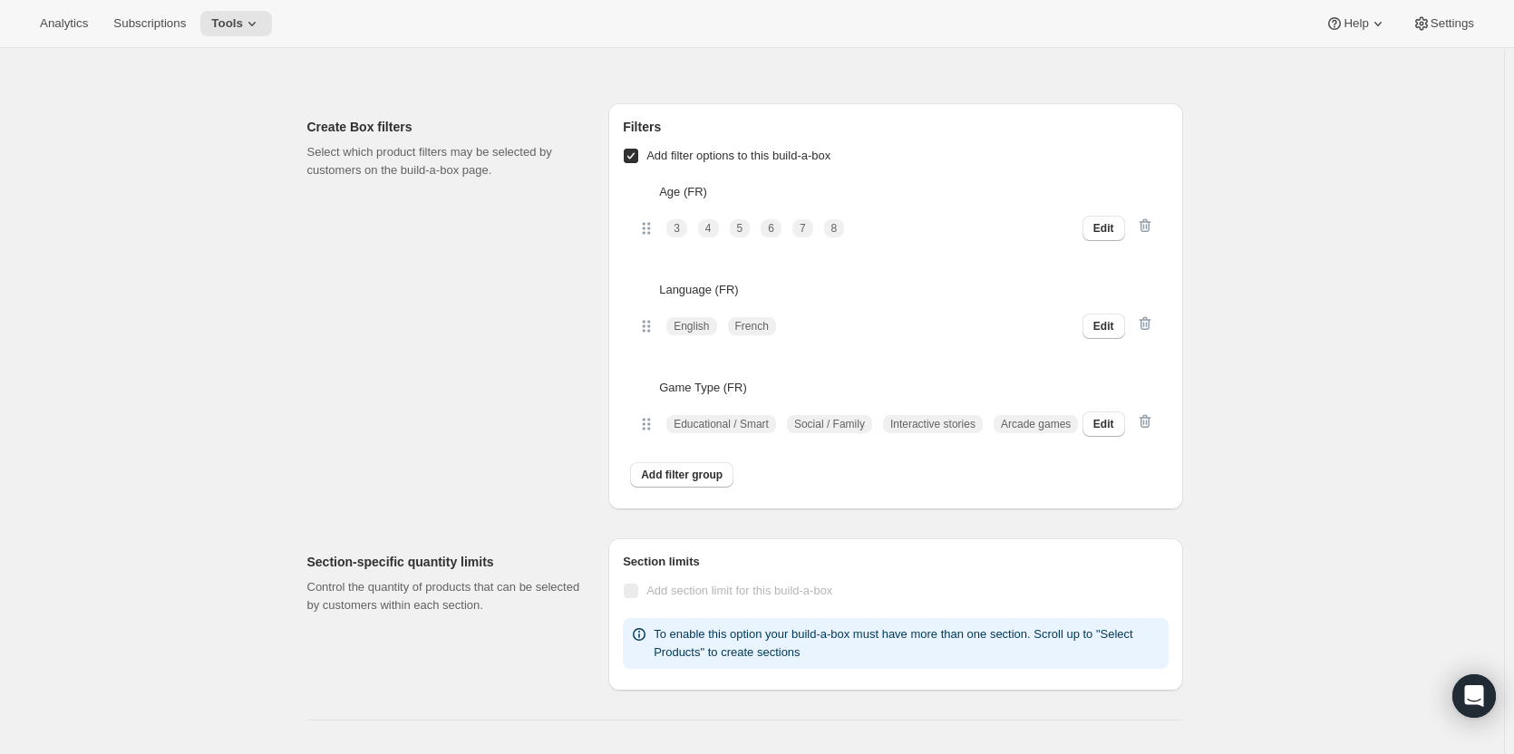
click at [711, 190] on p "Age (FR)" at bounding box center [906, 192] width 494 height 18
click at [699, 190] on p "Age (FR)" at bounding box center [906, 192] width 494 height 18
click at [856, 190] on p "Age (FR)" at bounding box center [906, 192] width 494 height 18
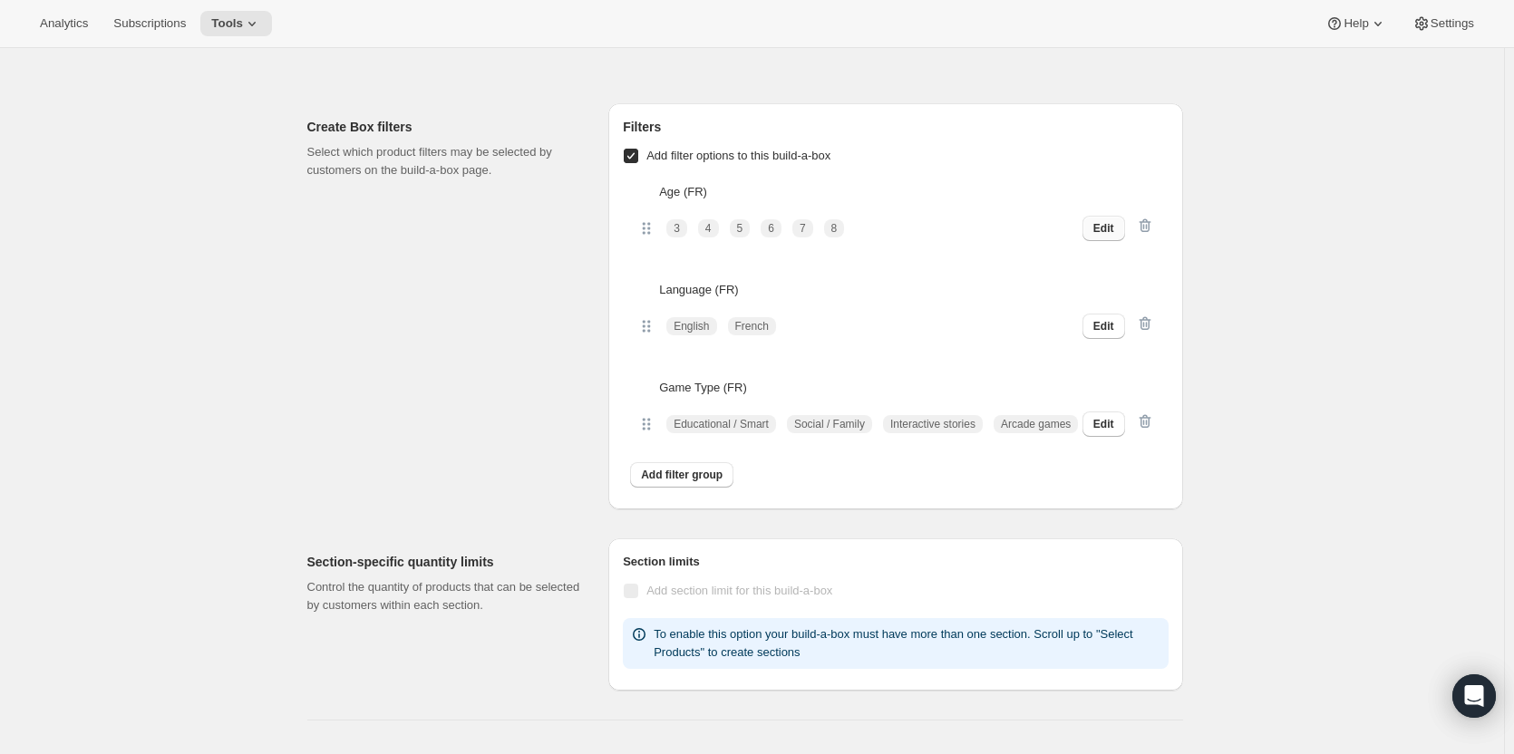
click at [1119, 224] on button "Edit" at bounding box center [1103, 228] width 43 height 25
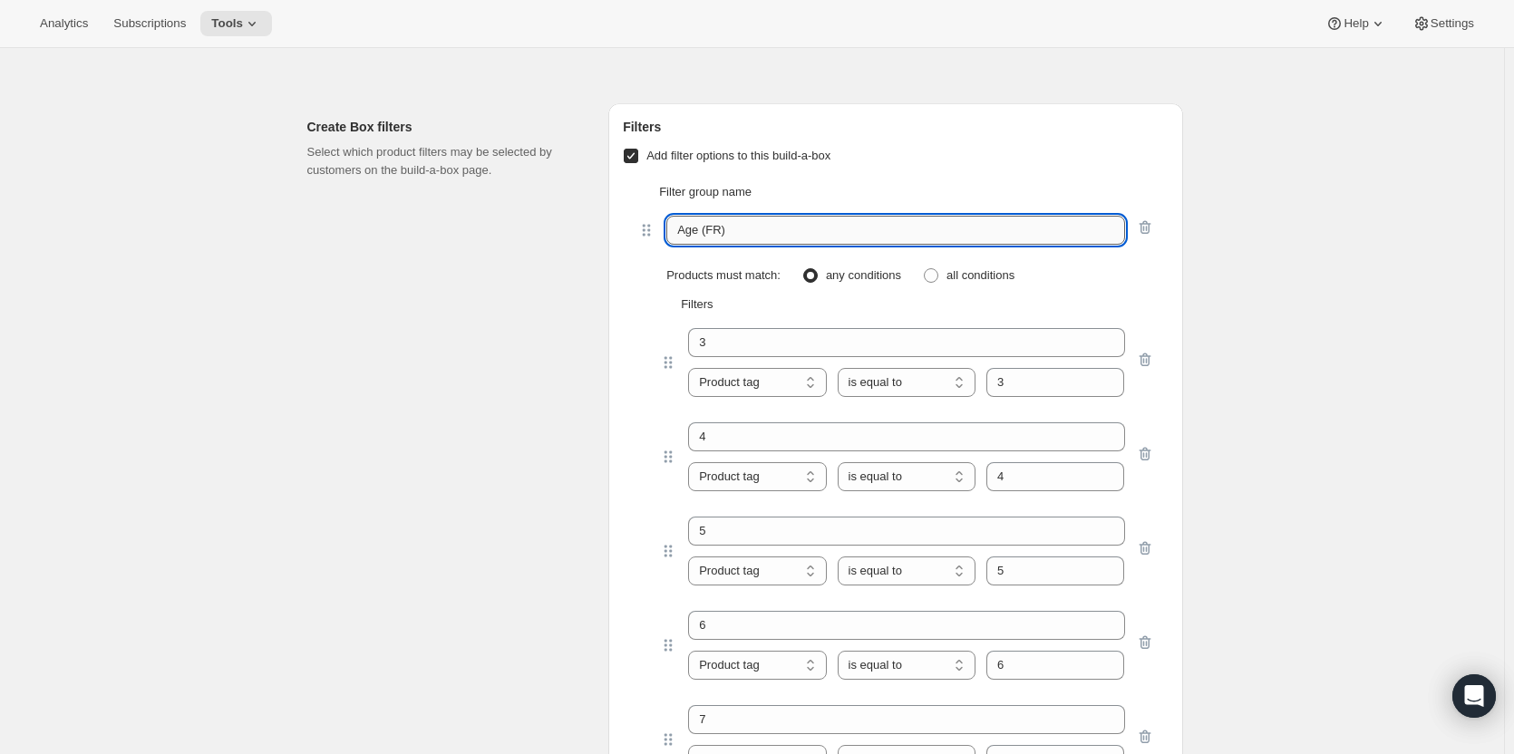
drag, startPoint x: 725, startPoint y: 234, endPoint x: 703, endPoint y: 242, distance: 23.2
click at [703, 242] on input "Age (FR)" at bounding box center [895, 230] width 458 height 29
type input "Âge"
click at [1231, 297] on div "Edit Bundle. This page is ready Edit Bundle Analytics Open Build-a-box More act…" at bounding box center [752, 363] width 1504 height 3531
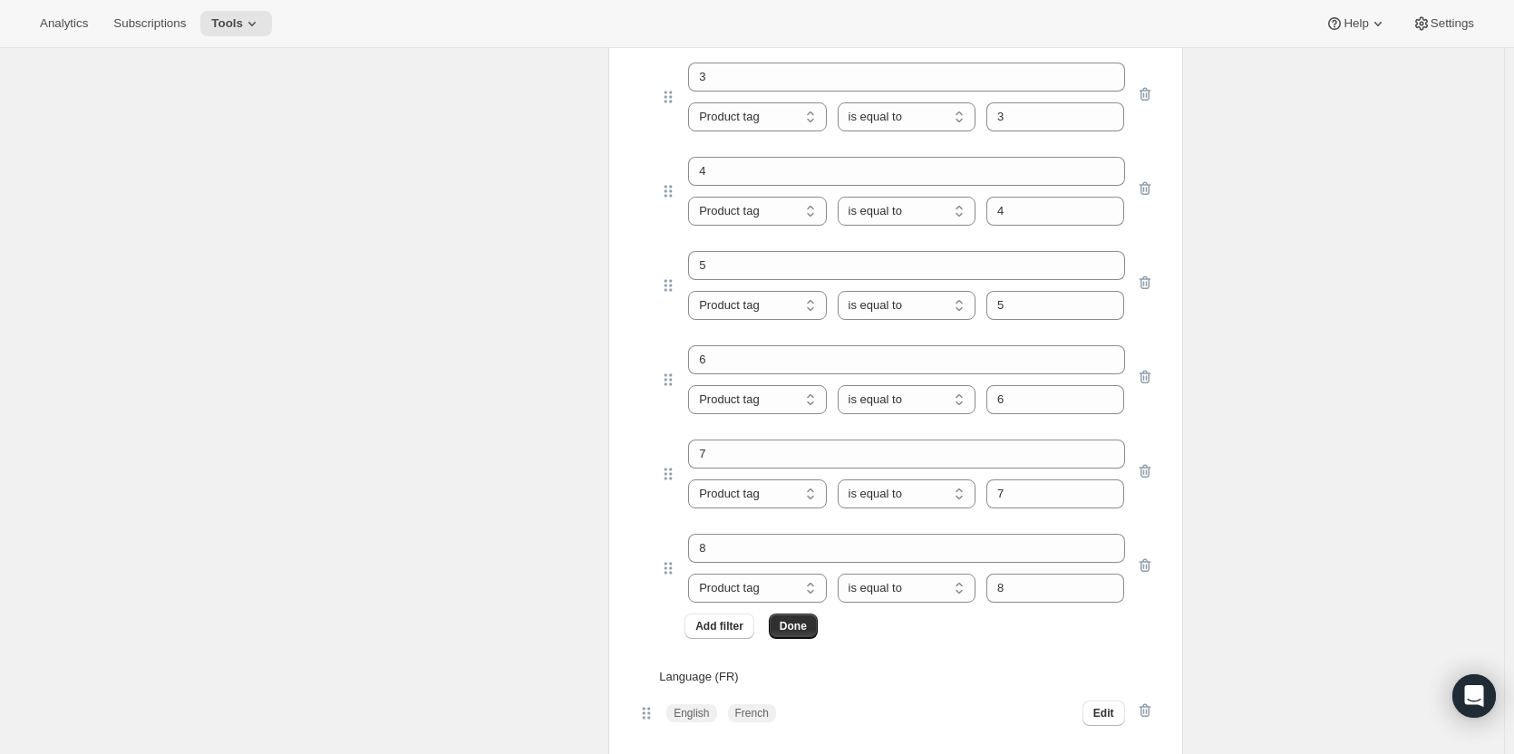
scroll to position [1813, 0]
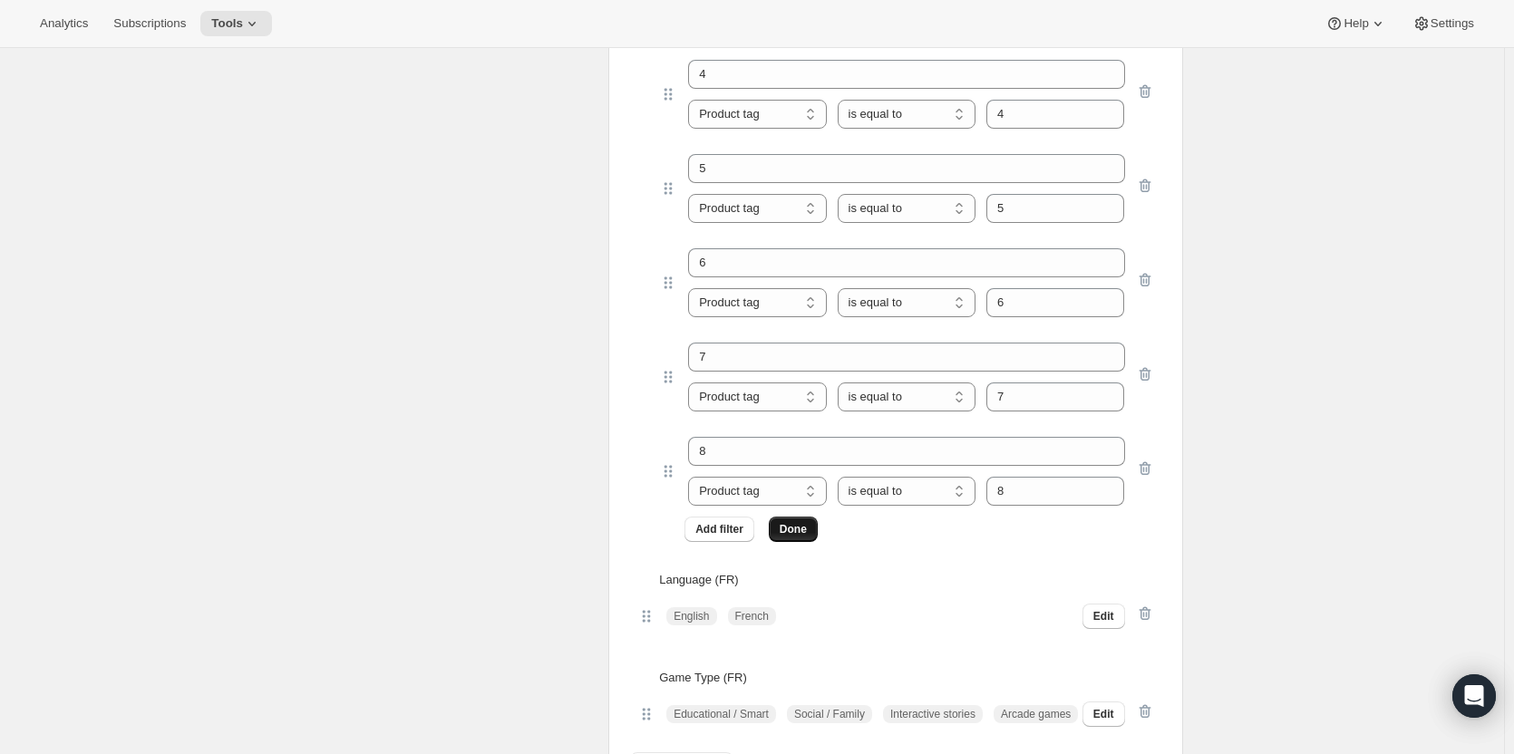
click at [786, 533] on span "Done" at bounding box center [792, 529] width 27 height 15
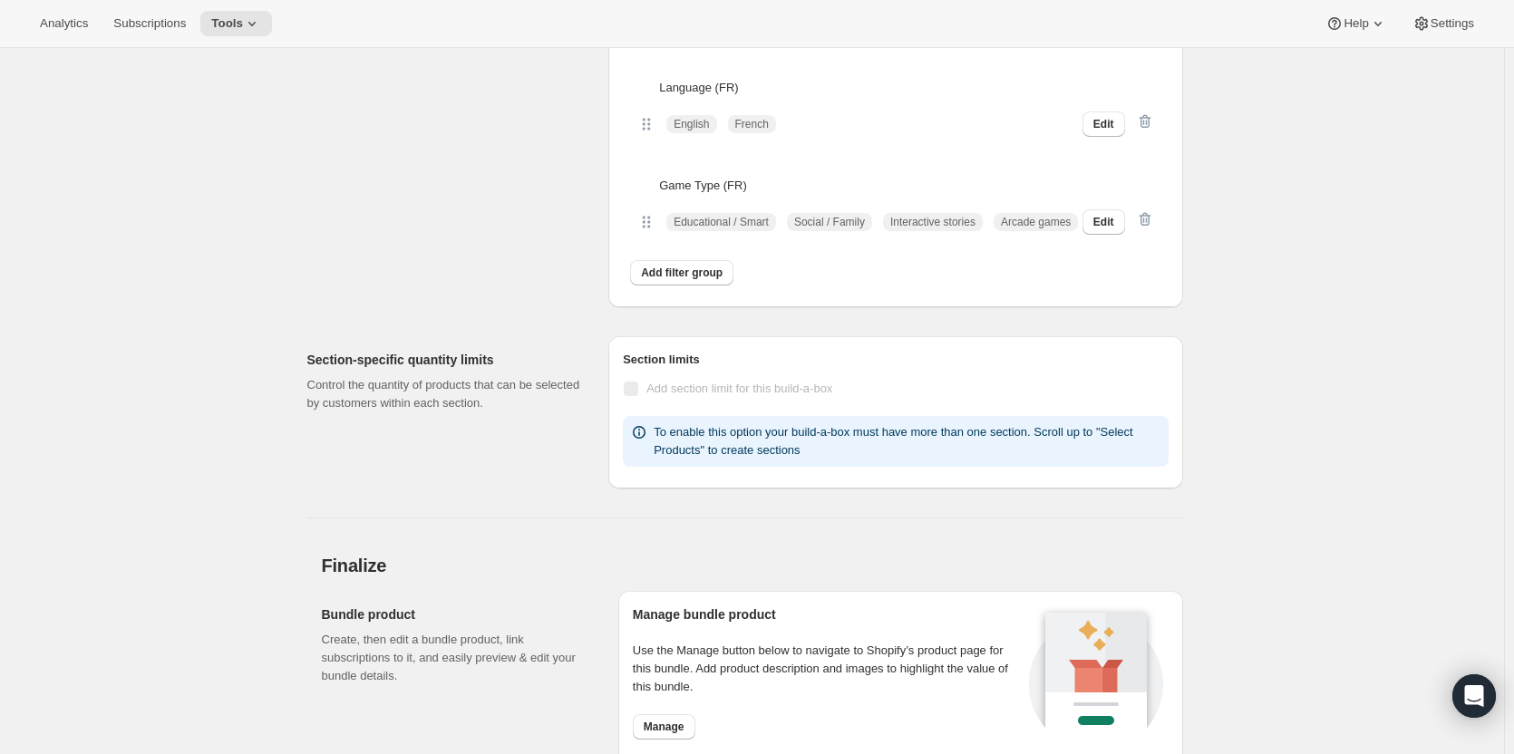
scroll to position [1359, 0]
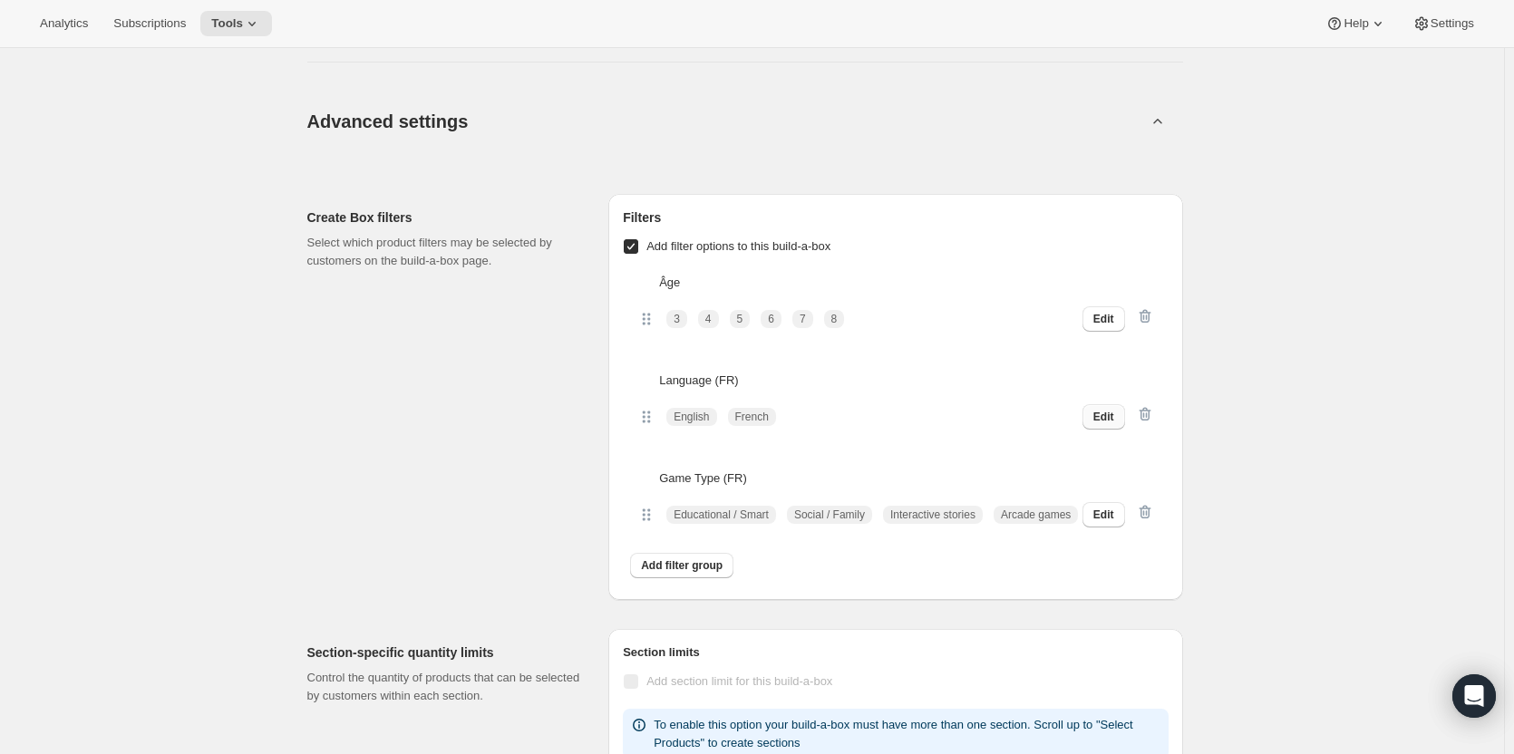
click at [1114, 421] on span "Edit" at bounding box center [1103, 417] width 21 height 15
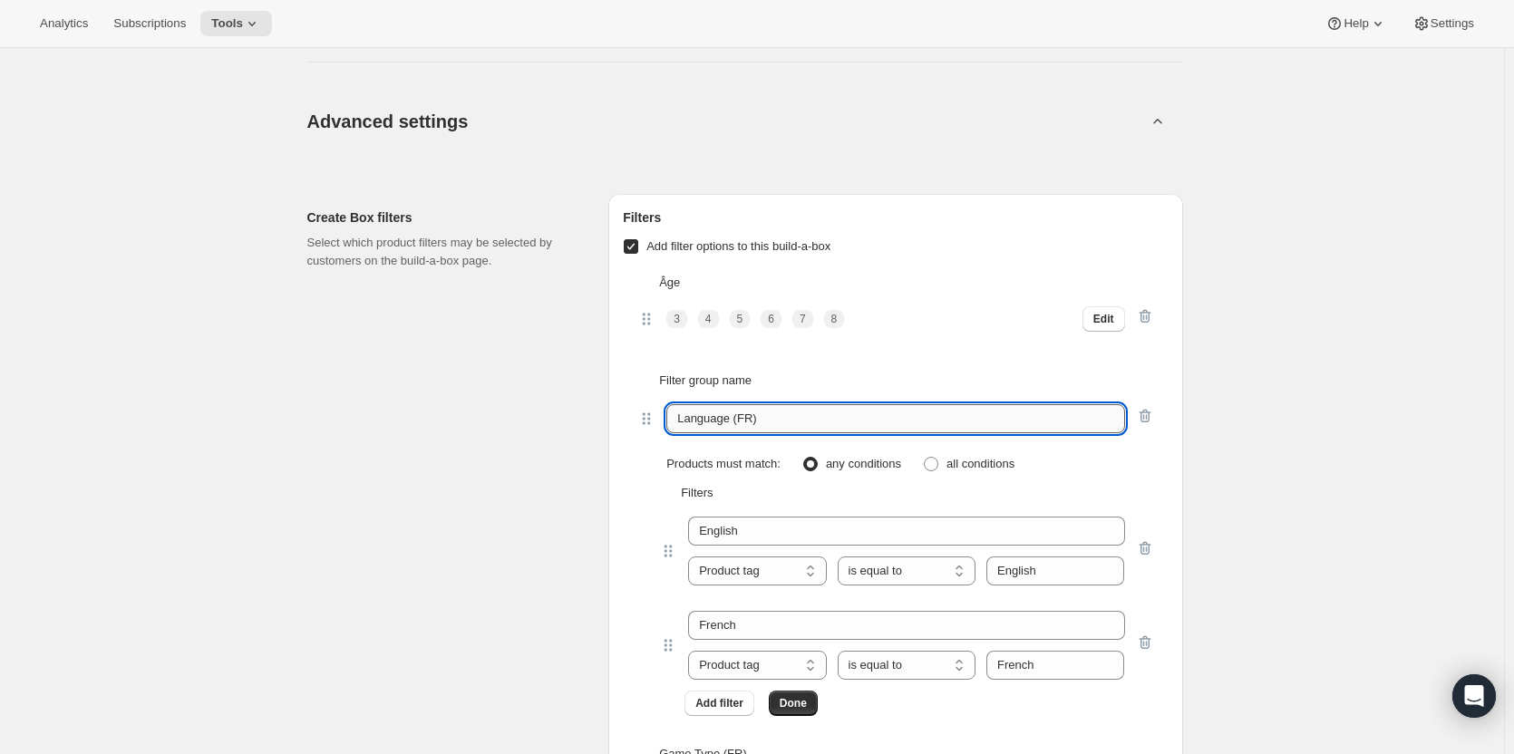
drag, startPoint x: 789, startPoint y: 417, endPoint x: 727, endPoint y: 431, distance: 64.2
click at [734, 427] on input "Language (FR)" at bounding box center [895, 418] width 458 height 29
type input "Language"
click at [468, 589] on div "Create Box filters Select which product filters may be selected by customers on…" at bounding box center [450, 535] width 287 height 682
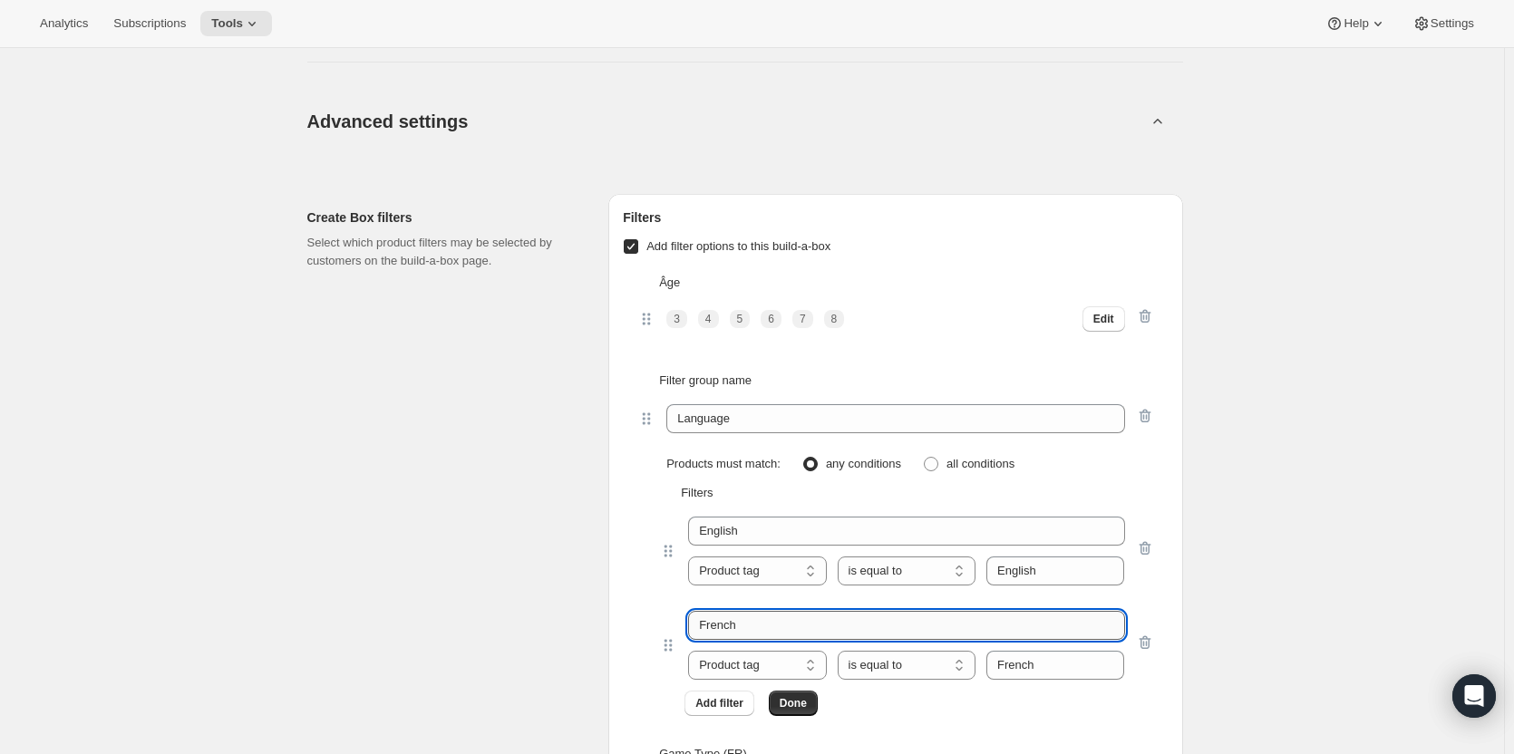
drag, startPoint x: 757, startPoint y: 629, endPoint x: 712, endPoint y: 633, distance: 44.6
click at [712, 633] on input "French" at bounding box center [906, 625] width 436 height 29
type input "Français"
click at [656, 596] on div "English Product tag Variant's title Product tag is equal to is not equal to con…" at bounding box center [895, 549] width 516 height 94
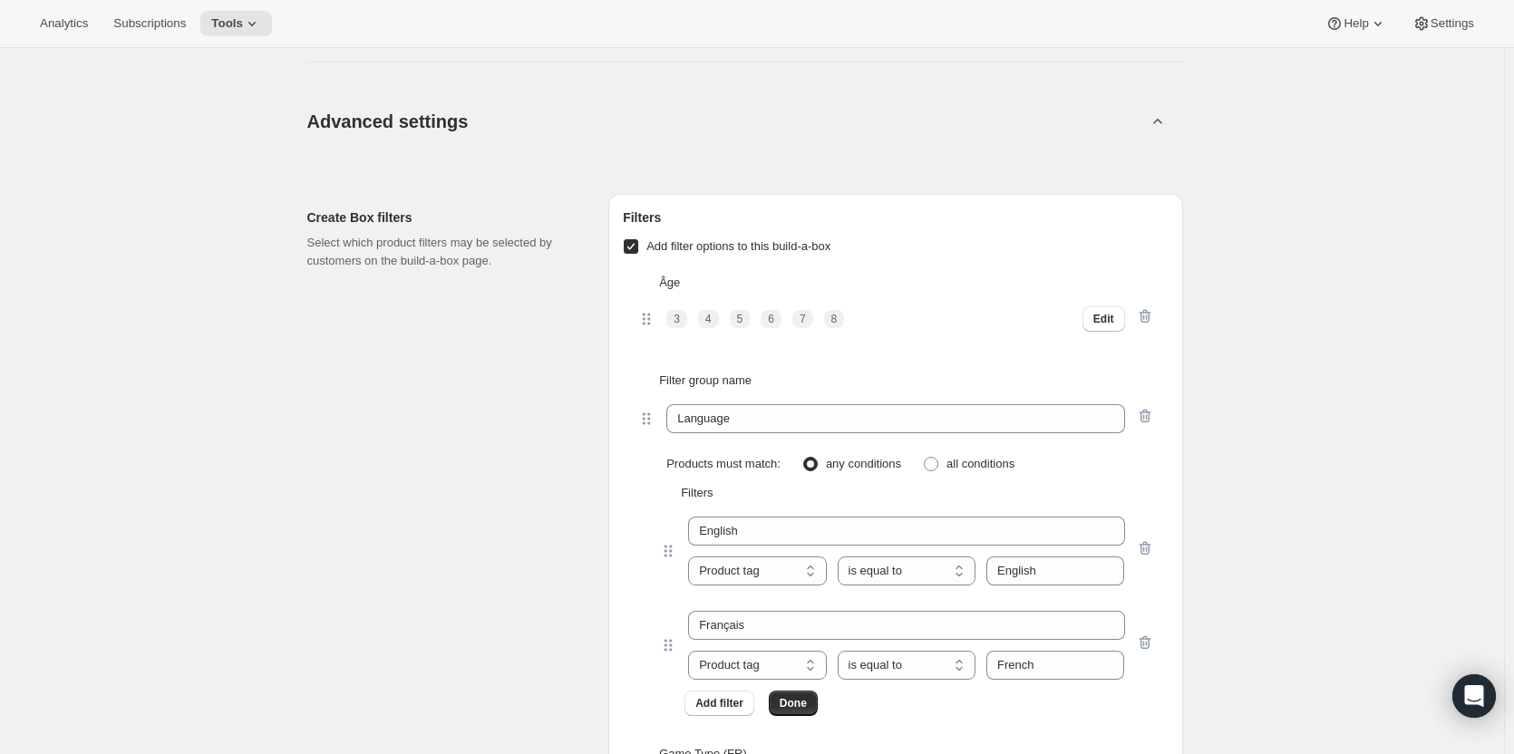
click at [543, 622] on div "Create Box filters Select which product filters may be selected by customers on…" at bounding box center [450, 535] width 287 height 682
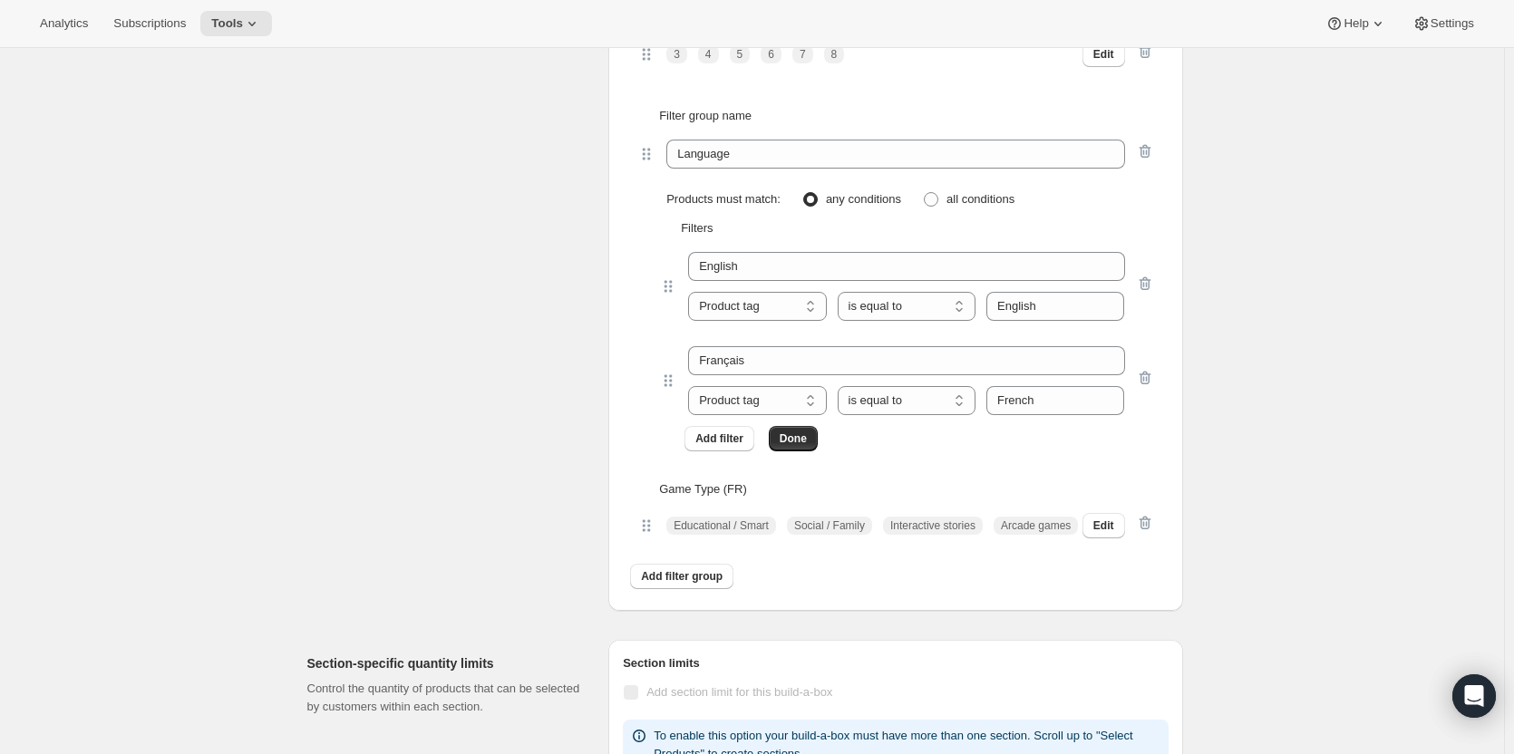
scroll to position [1631, 0]
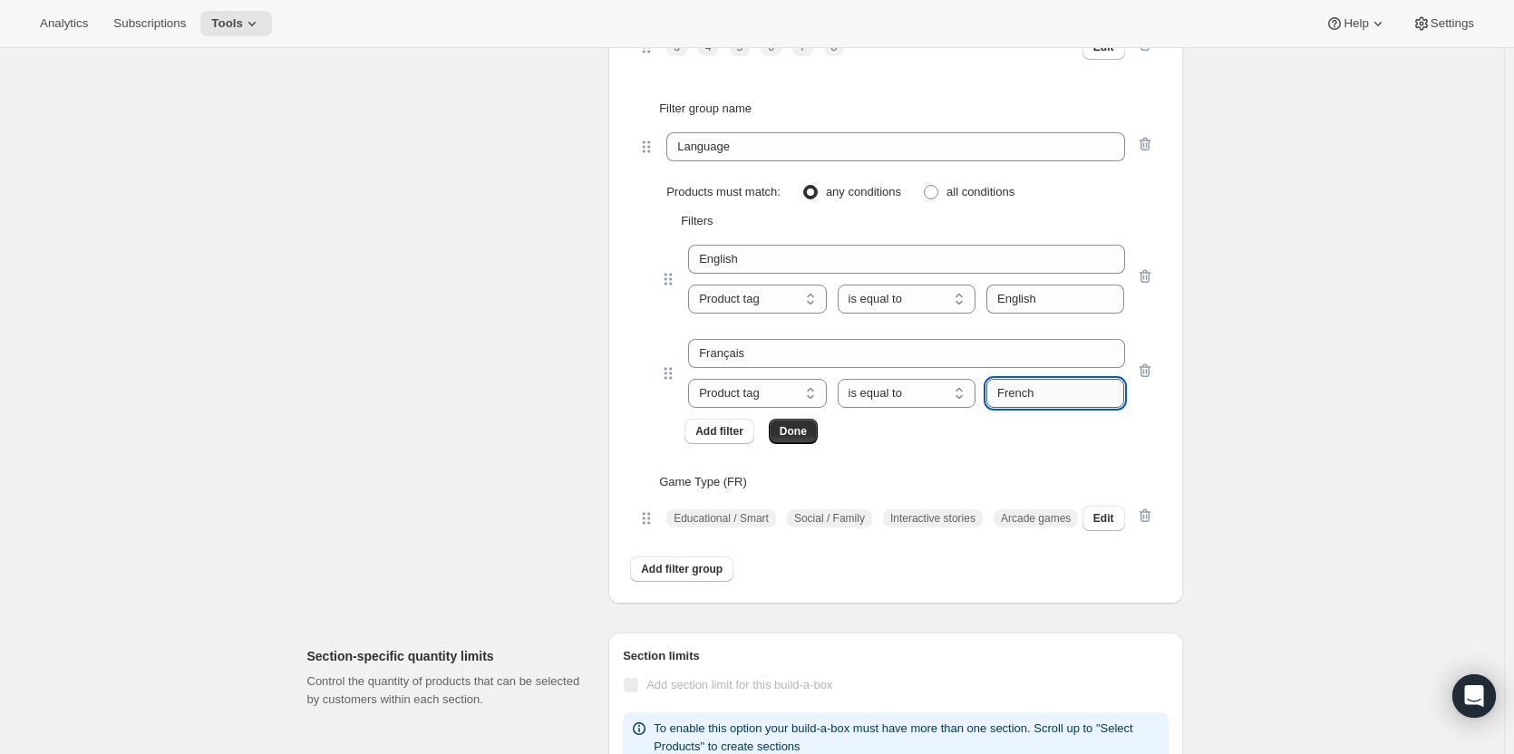
click at [1040, 396] on input "French" at bounding box center [1055, 393] width 138 height 29
click at [943, 447] on div "Filter group name Language Products must match: any conditions all conditions F…" at bounding box center [895, 271] width 545 height 373
click at [801, 436] on span "Done" at bounding box center [792, 431] width 27 height 15
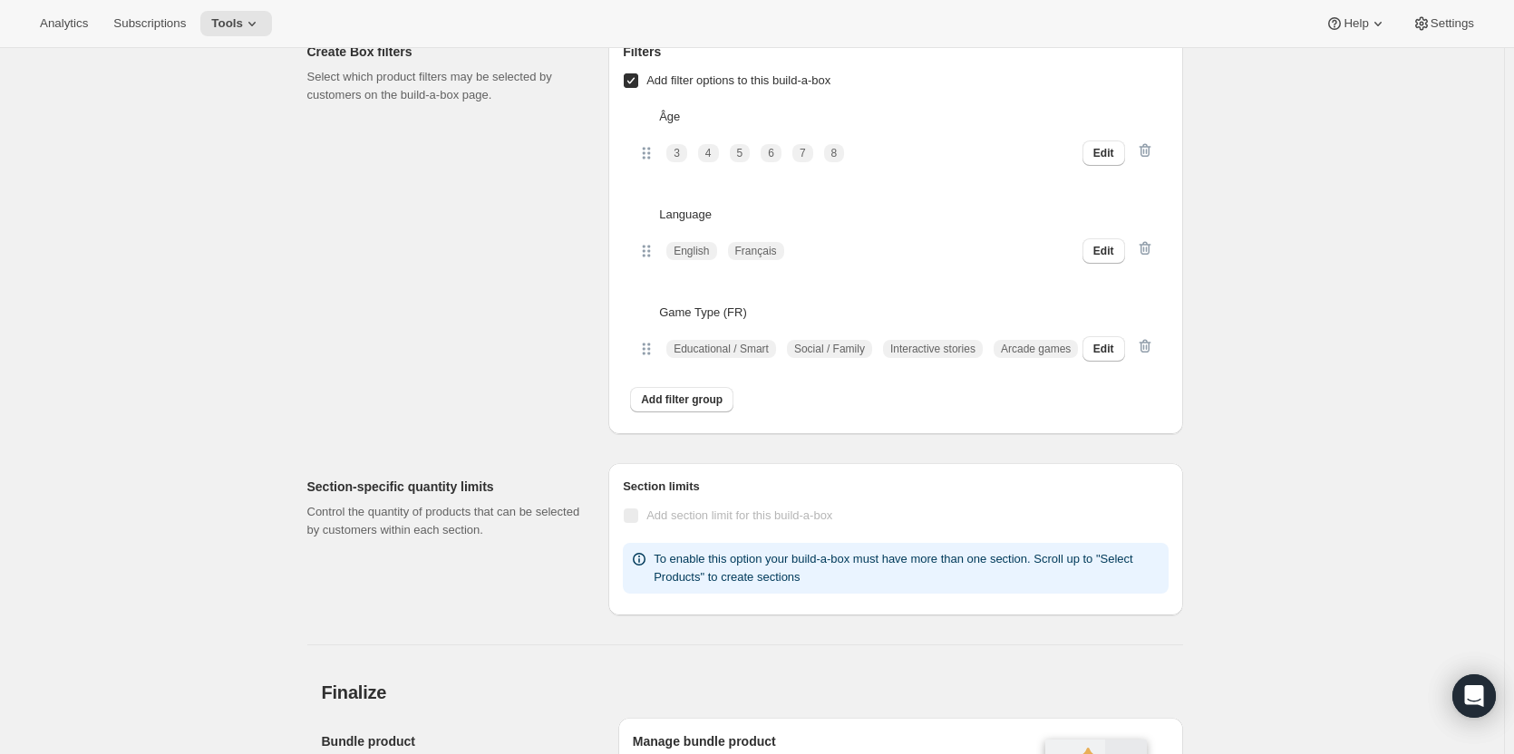
scroll to position [1359, 0]
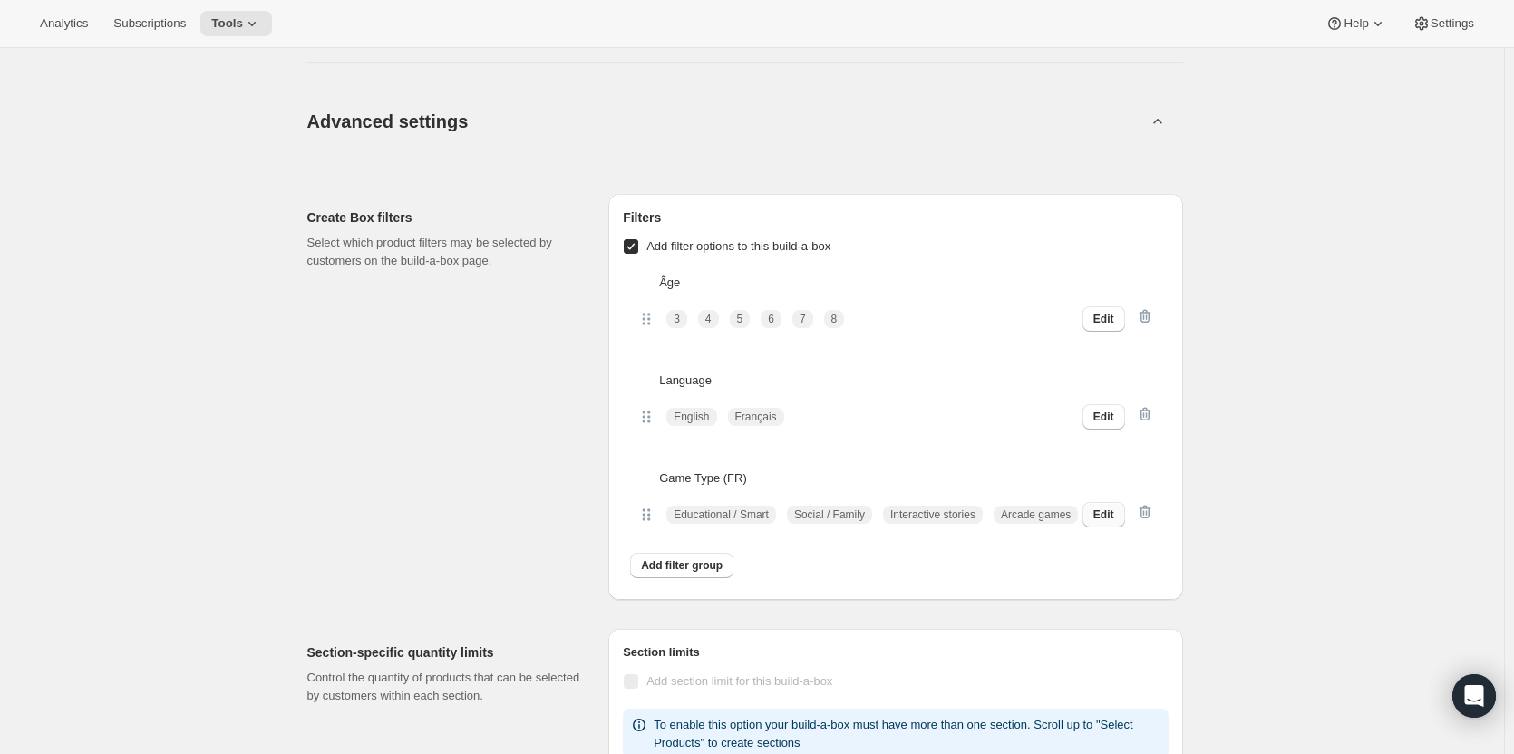
click at [1107, 517] on span "Edit" at bounding box center [1103, 515] width 21 height 15
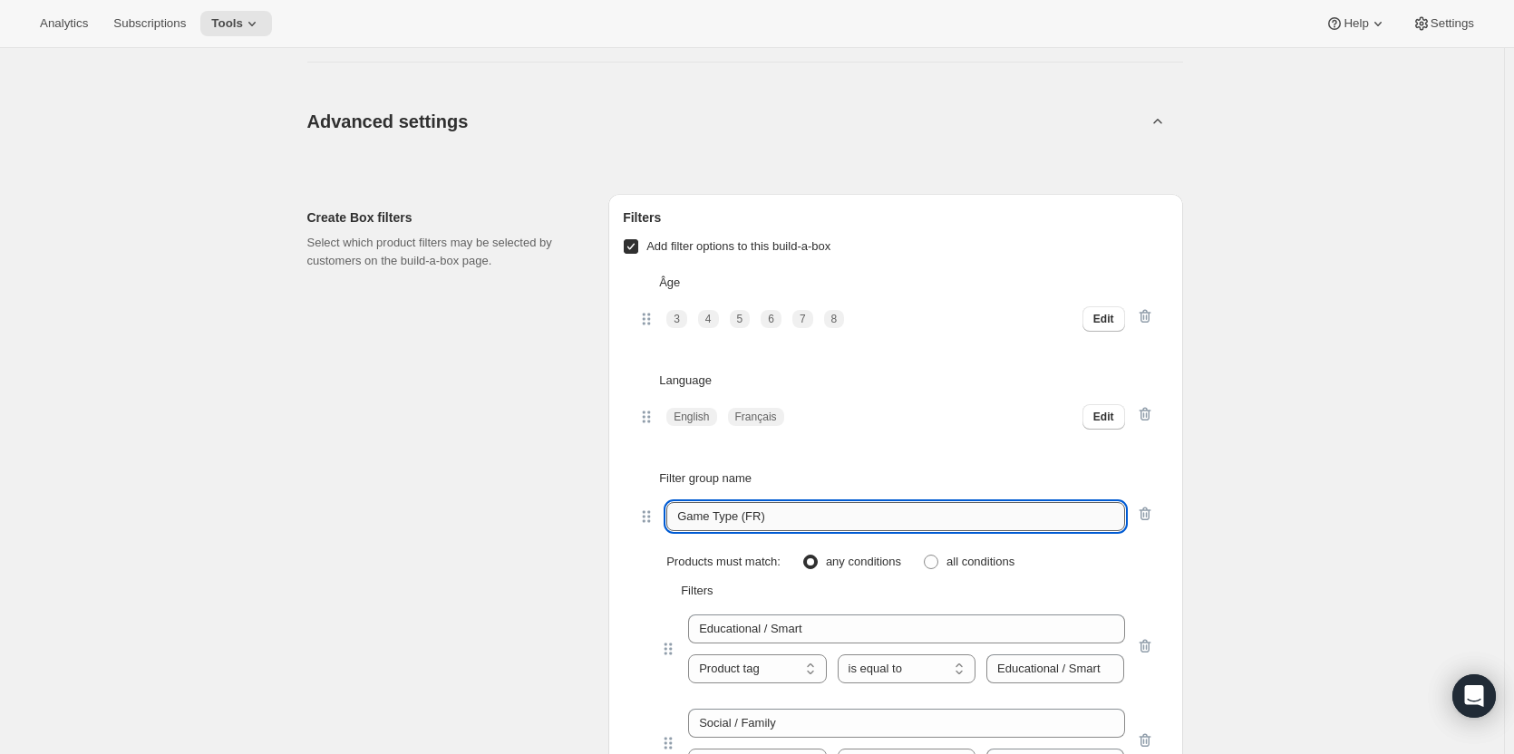
drag, startPoint x: 817, startPoint y: 524, endPoint x: 737, endPoint y: 527, distance: 79.8
click at [737, 527] on input "Game Type (FR)" at bounding box center [895, 516] width 458 height 29
click at [721, 512] on input "Game Type (FR)" at bounding box center [895, 516] width 458 height 29
drag, startPoint x: 678, startPoint y: 522, endPoint x: 770, endPoint y: 519, distance: 92.5
click at [770, 519] on input "Game Type (FR)" at bounding box center [895, 516] width 458 height 29
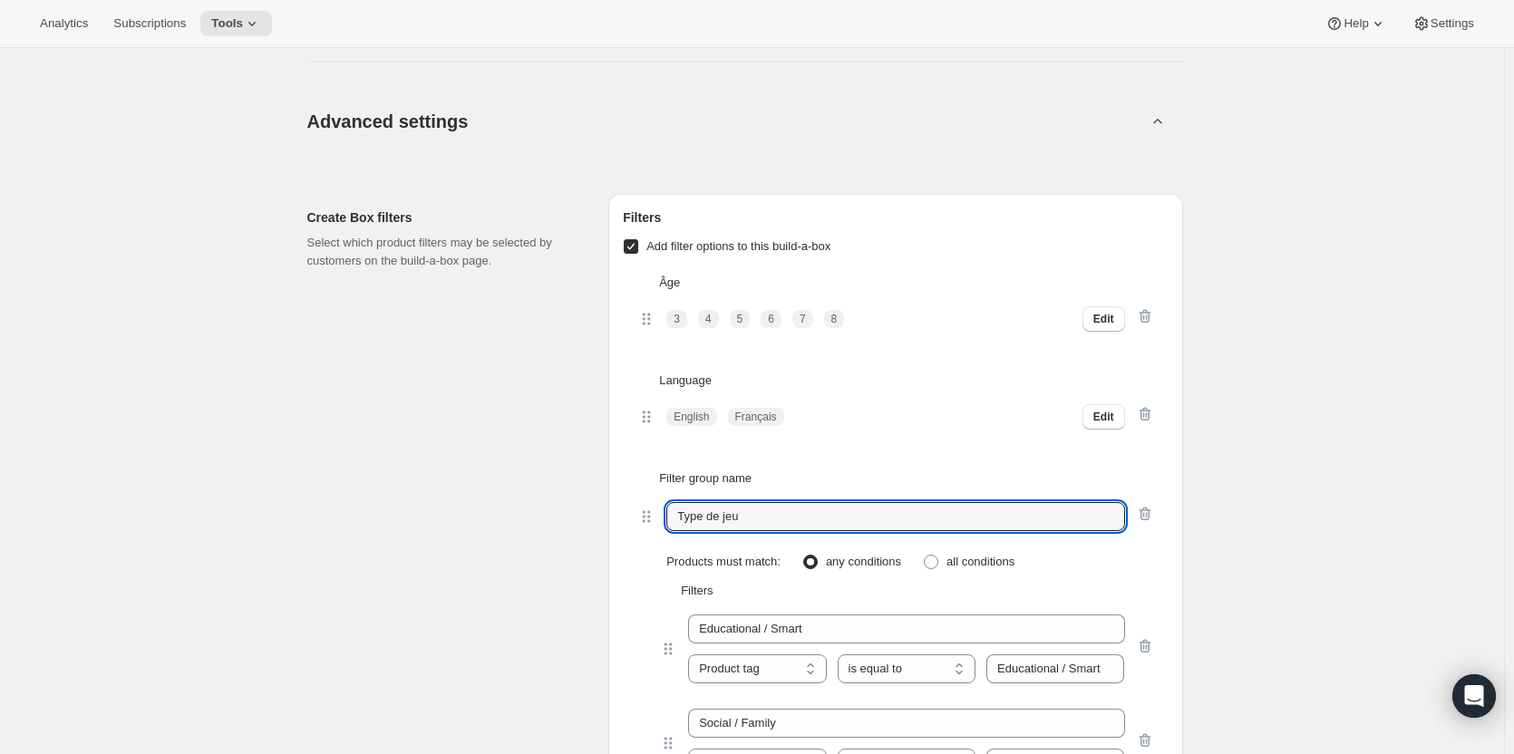
type input "Type de jeu"
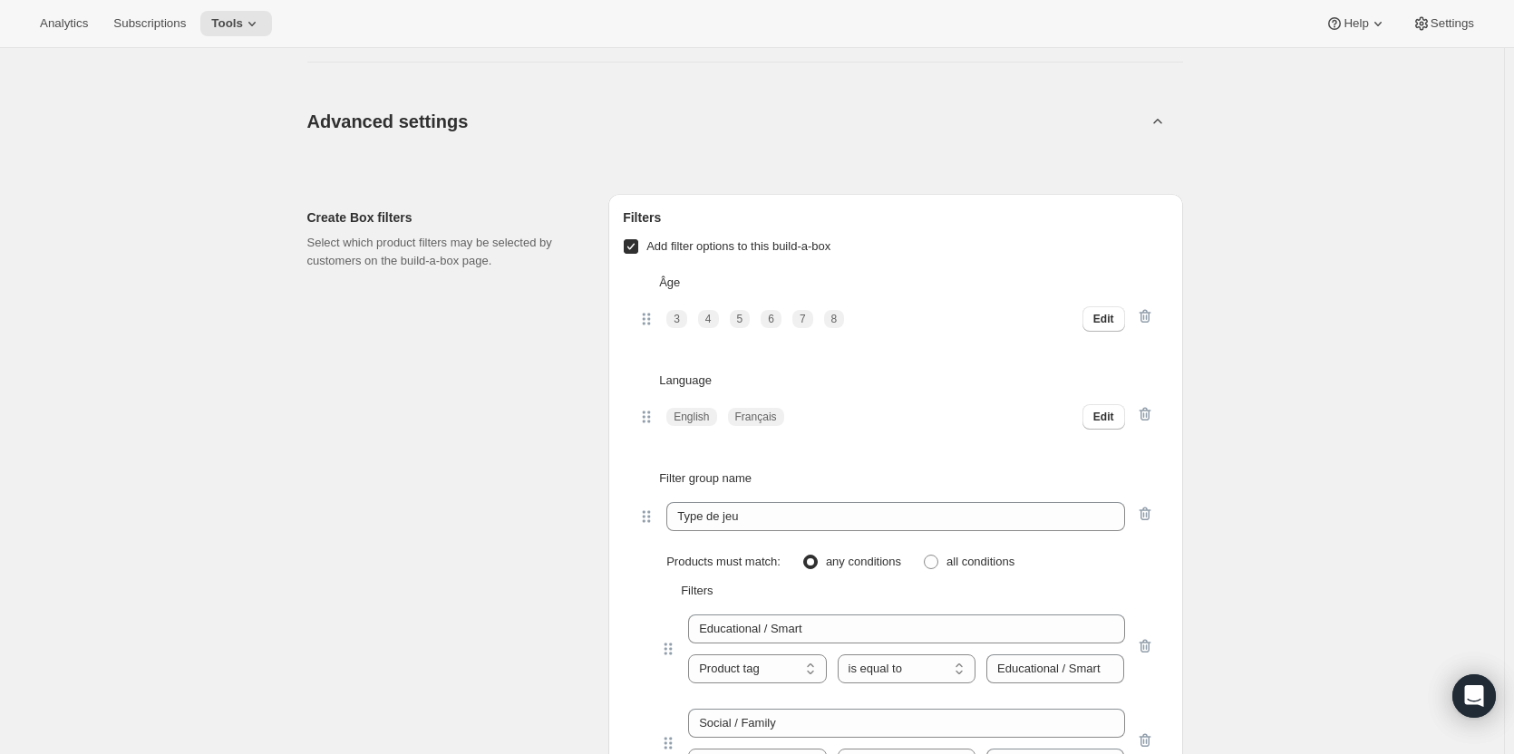
click at [346, 496] on div "Create Box filters Select which product filters may be selected by customers on…" at bounding box center [450, 629] width 287 height 870
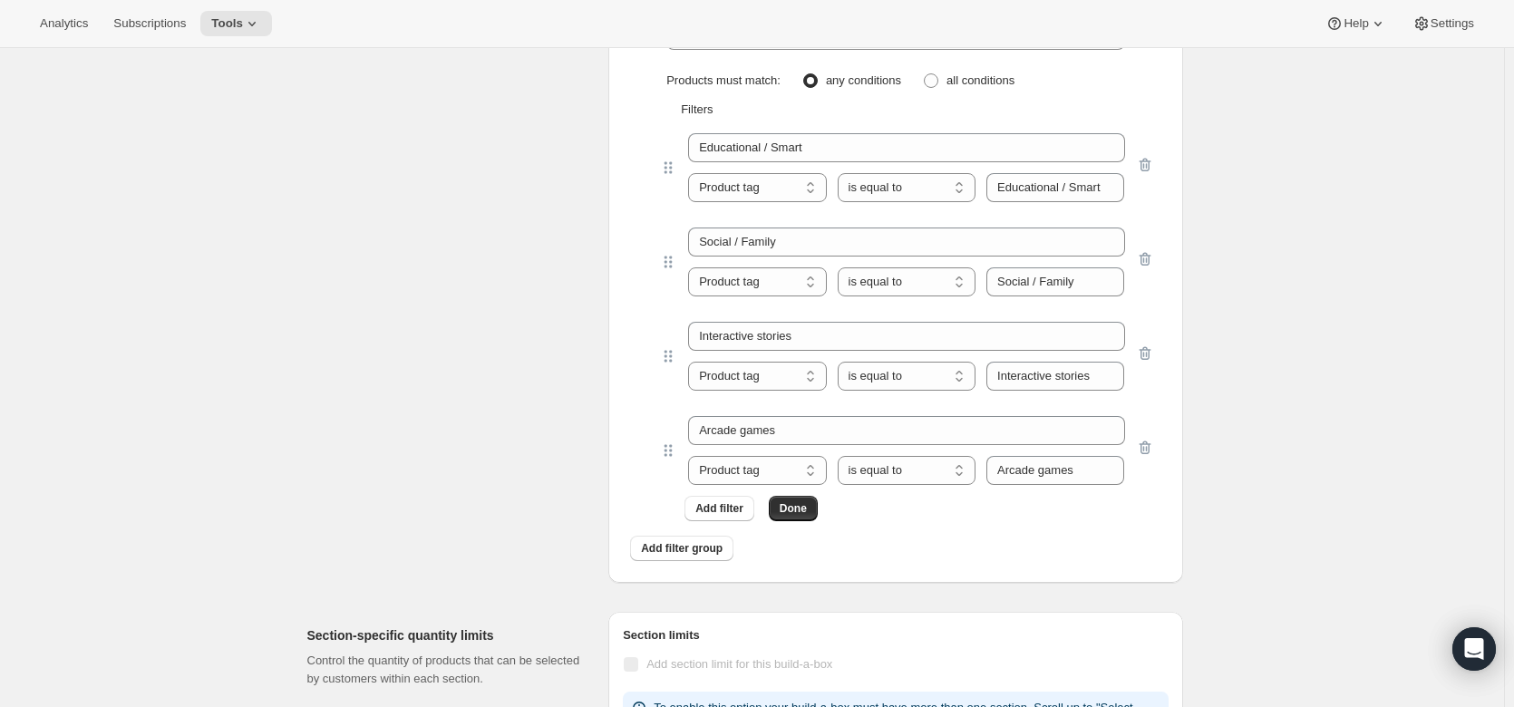
scroll to position [1722, 0]
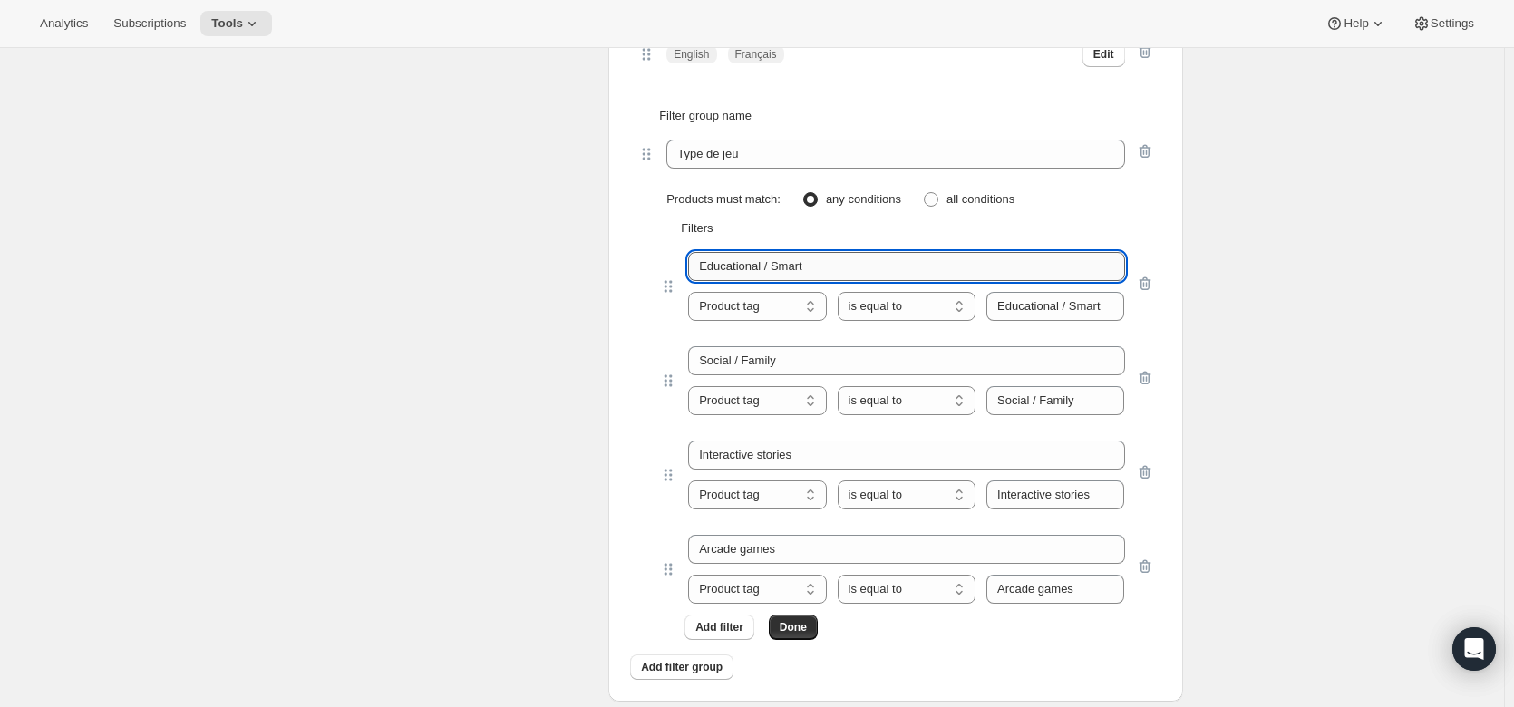
drag, startPoint x: 704, startPoint y: 267, endPoint x: 866, endPoint y: 259, distance: 162.4
click at [866, 259] on input "Educational / Smart" at bounding box center [906, 266] width 436 height 29
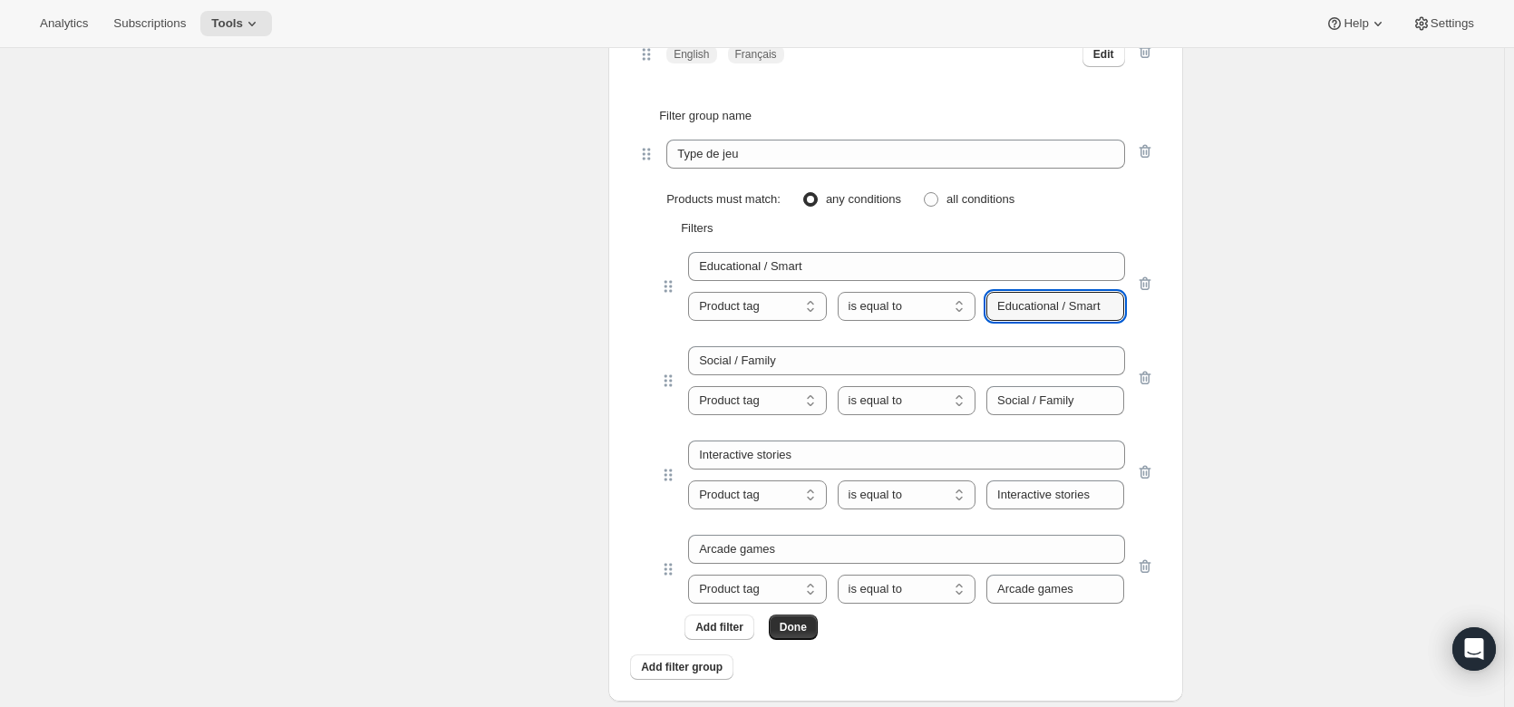
drag, startPoint x: 1109, startPoint y: 303, endPoint x: 981, endPoint y: 298, distance: 128.8
click at [981, 298] on div "Product tag Variant's title Product tag is equal to is not equal to contains do…" at bounding box center [906, 306] width 436 height 29
click at [1167, 332] on div "Filter group name Type de jeu Products must match: any conditions all condition…" at bounding box center [895, 373] width 545 height 562
click at [809, 624] on button "Done" at bounding box center [793, 626] width 49 height 25
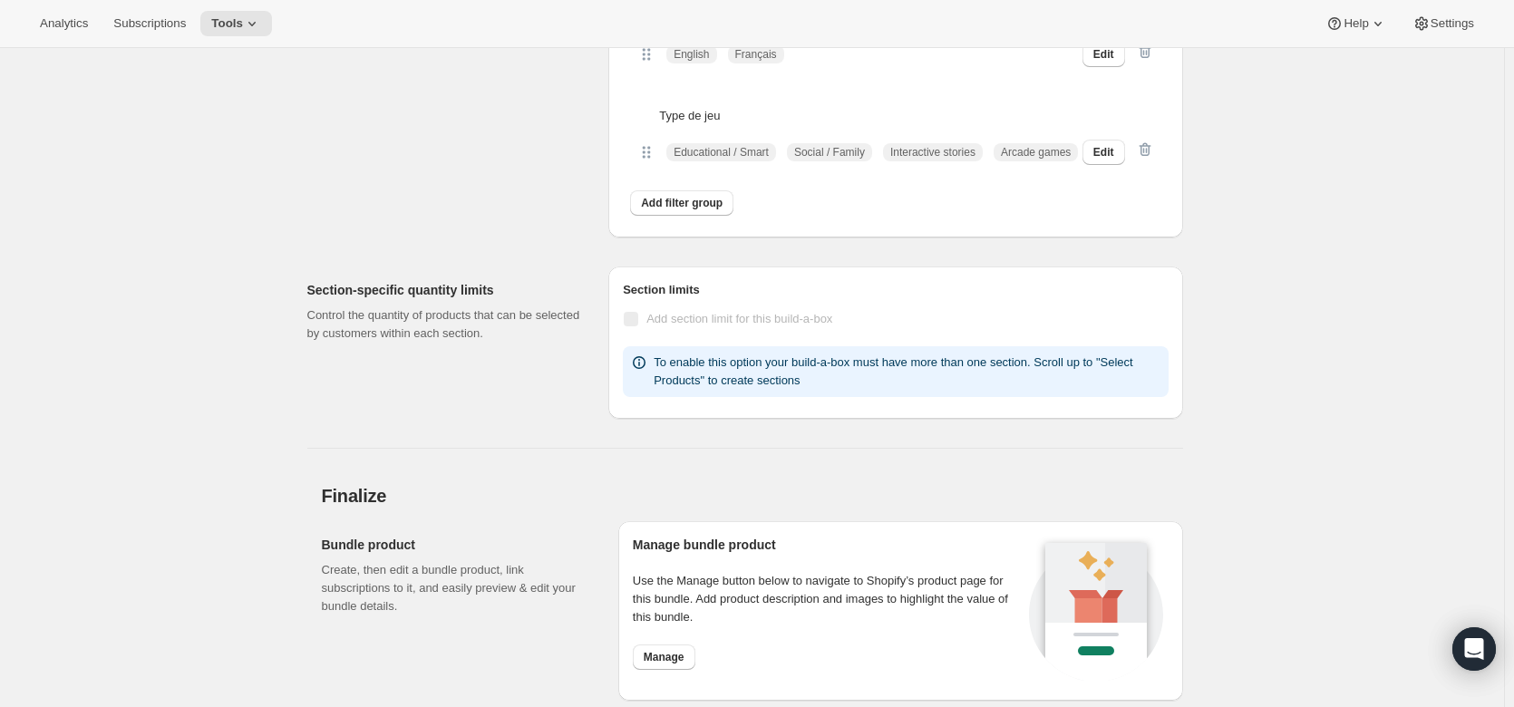
scroll to position [0, 0]
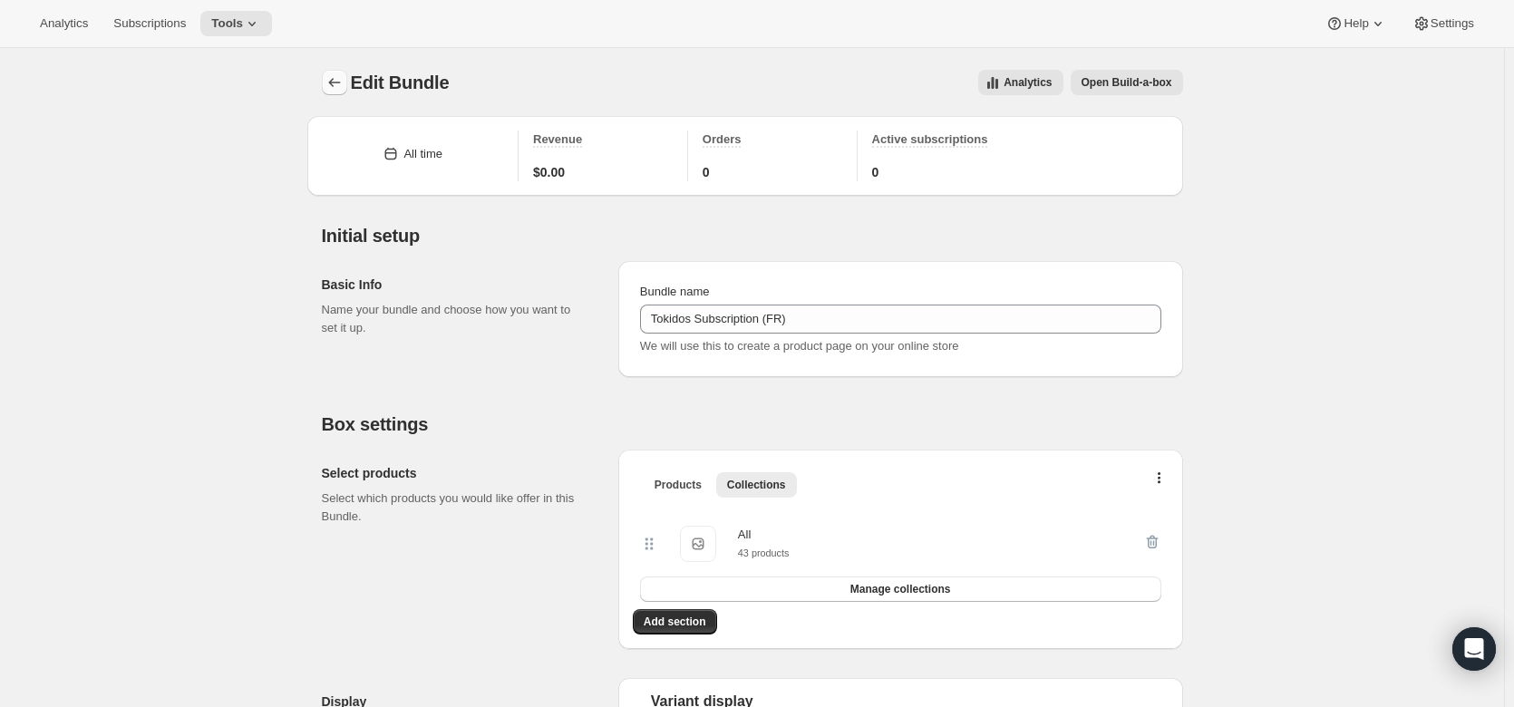
click at [334, 84] on icon "Bundles" at bounding box center [334, 82] width 18 height 18
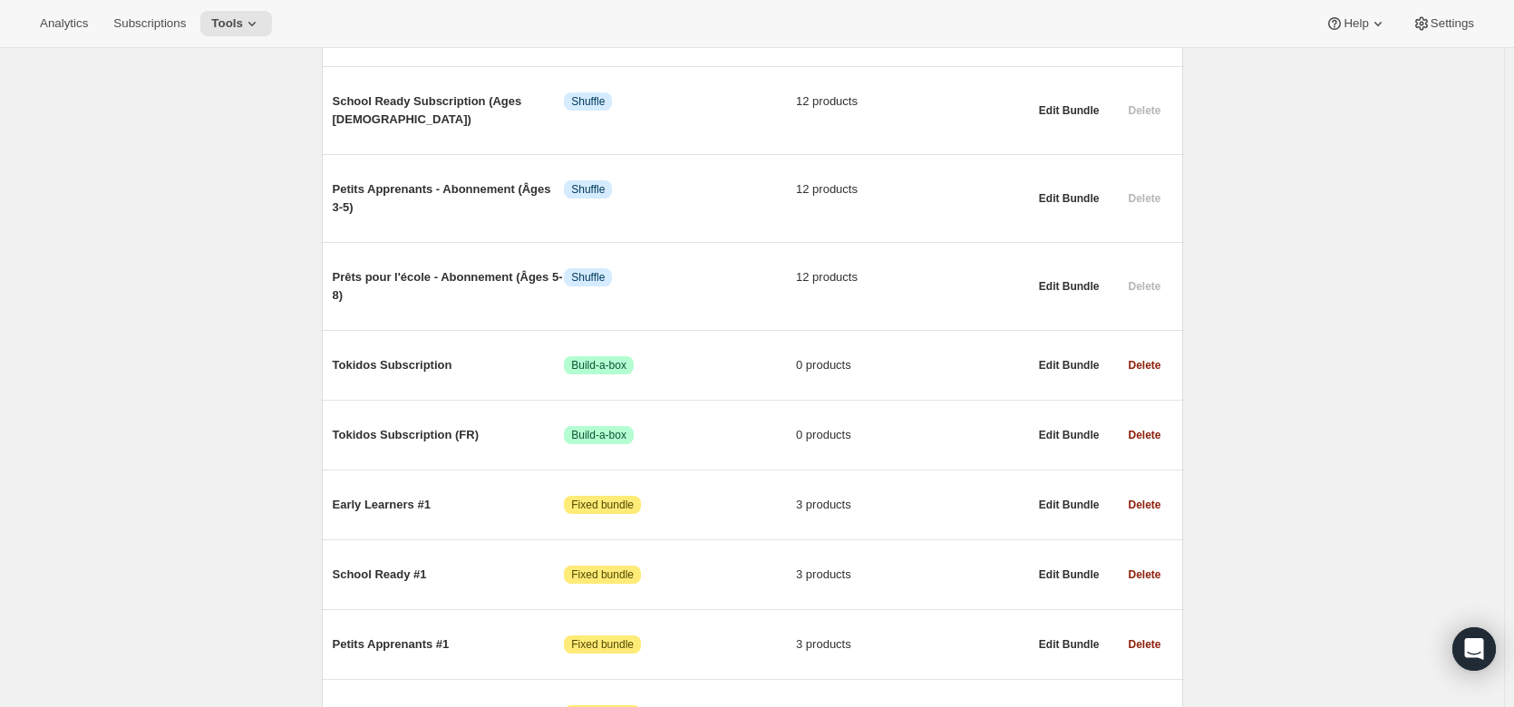
scroll to position [1001, 0]
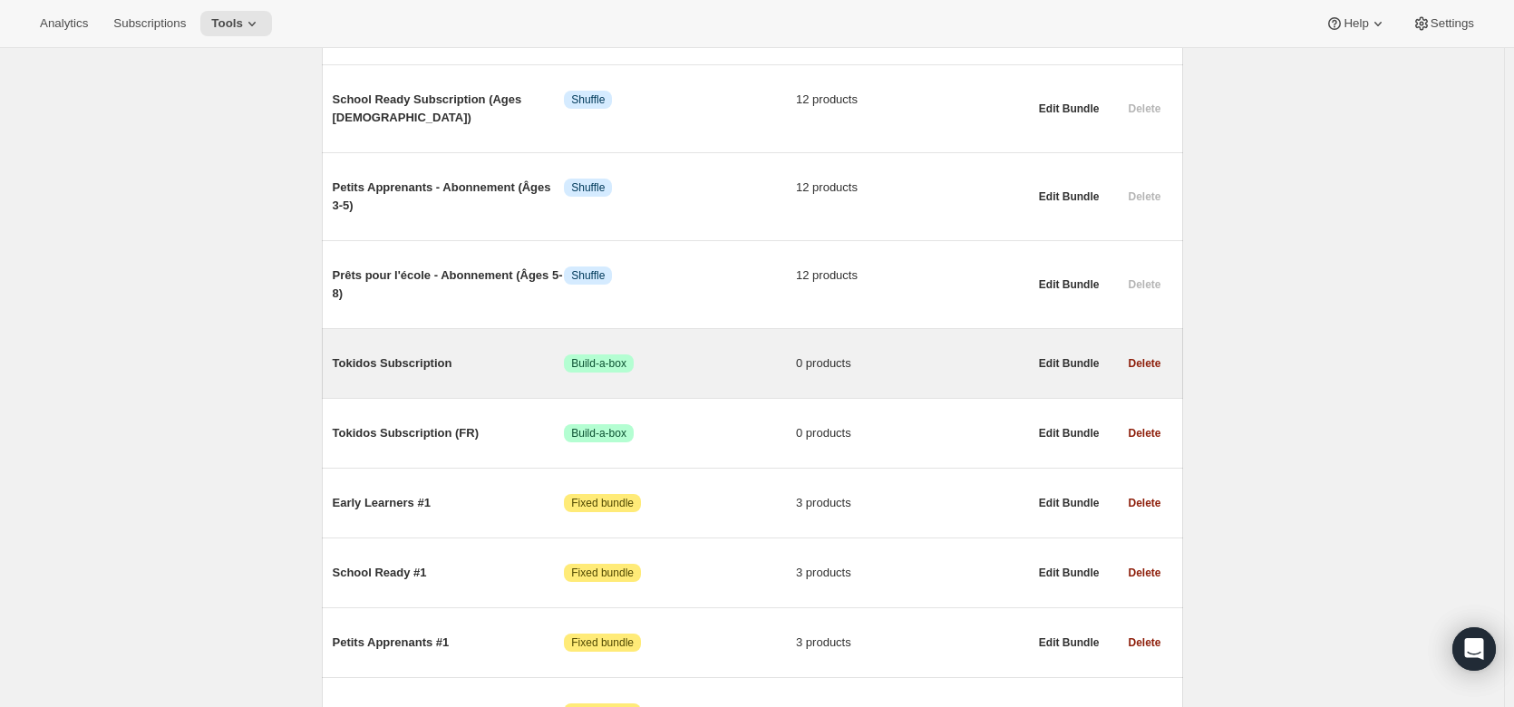
click at [368, 354] on span "Tokidos Subscription" at bounding box center [449, 363] width 232 height 18
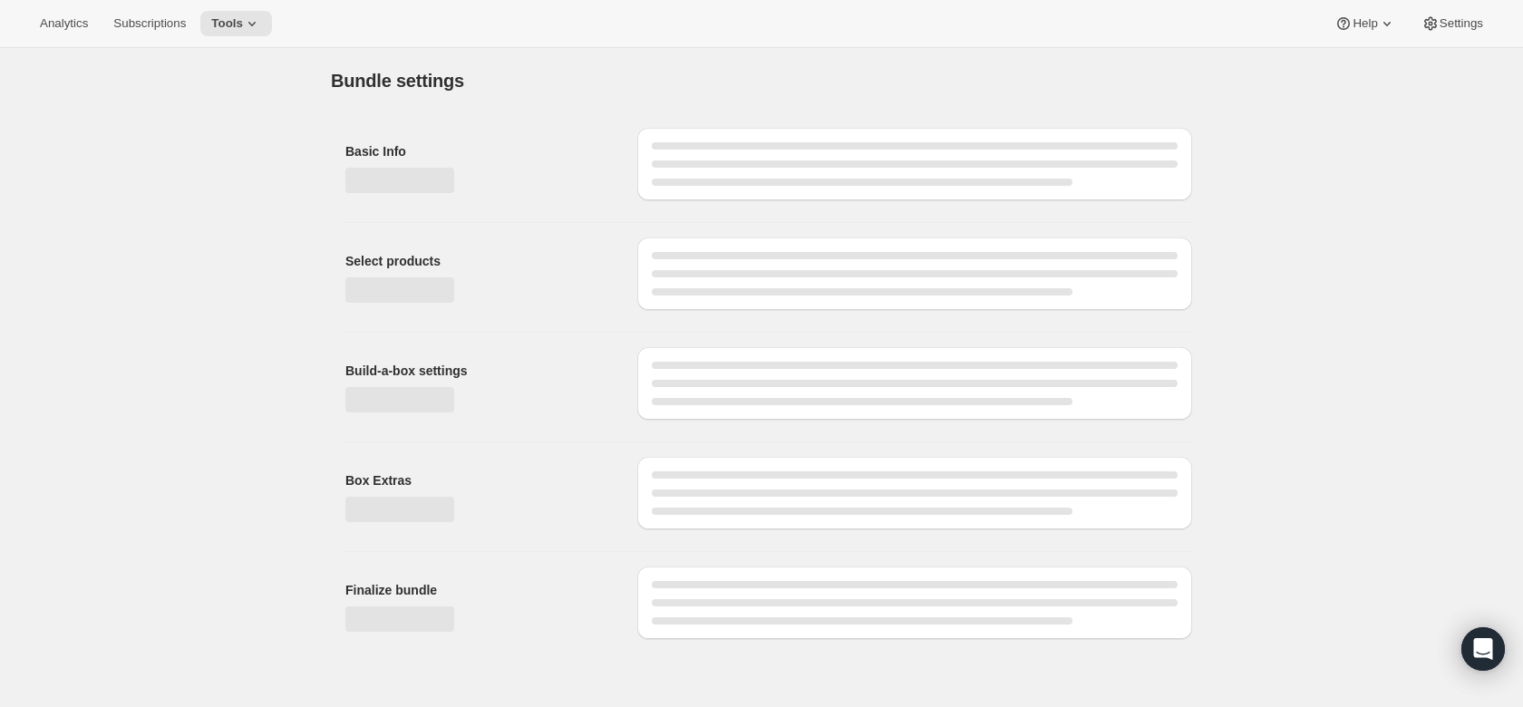
type input "Tokidos Subscription"
radio input "true"
checkbox input "true"
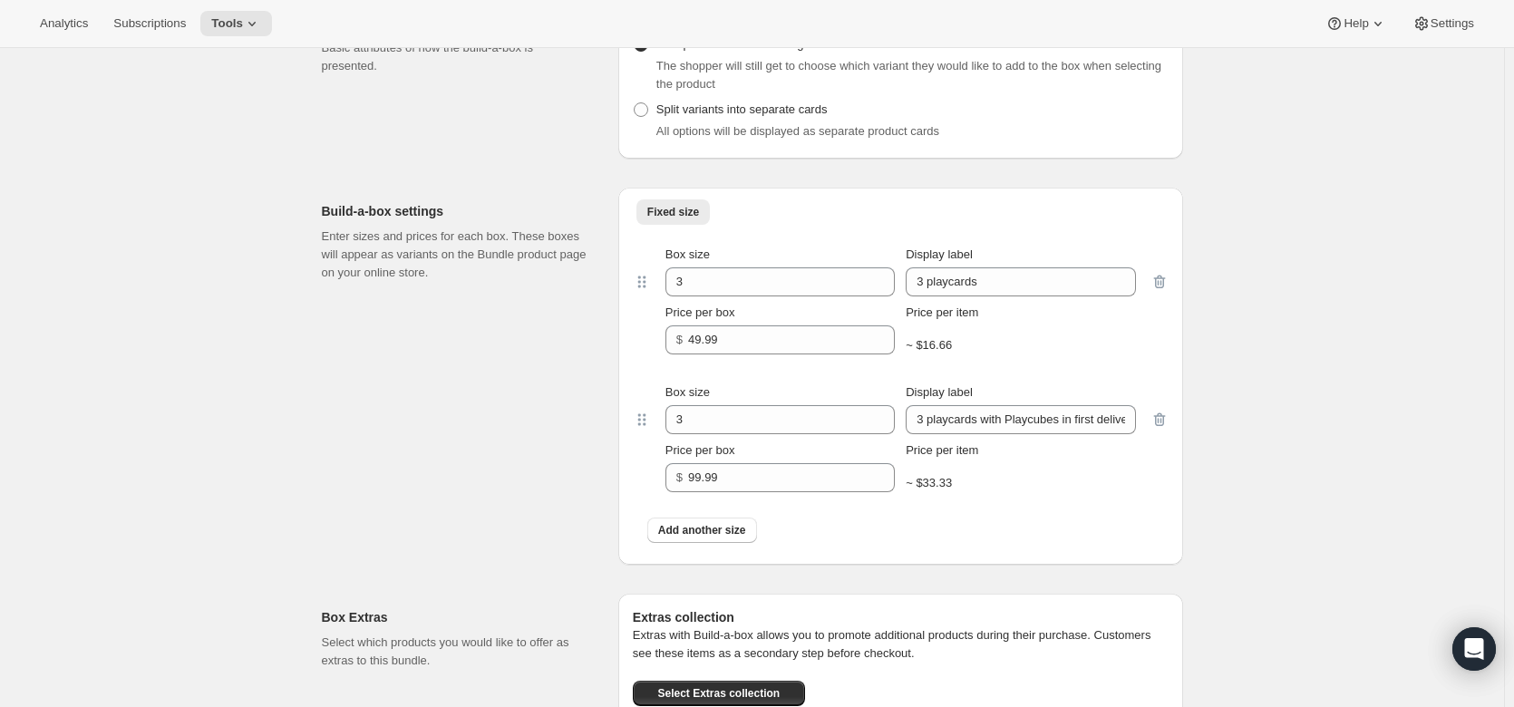
scroll to position [725, 0]
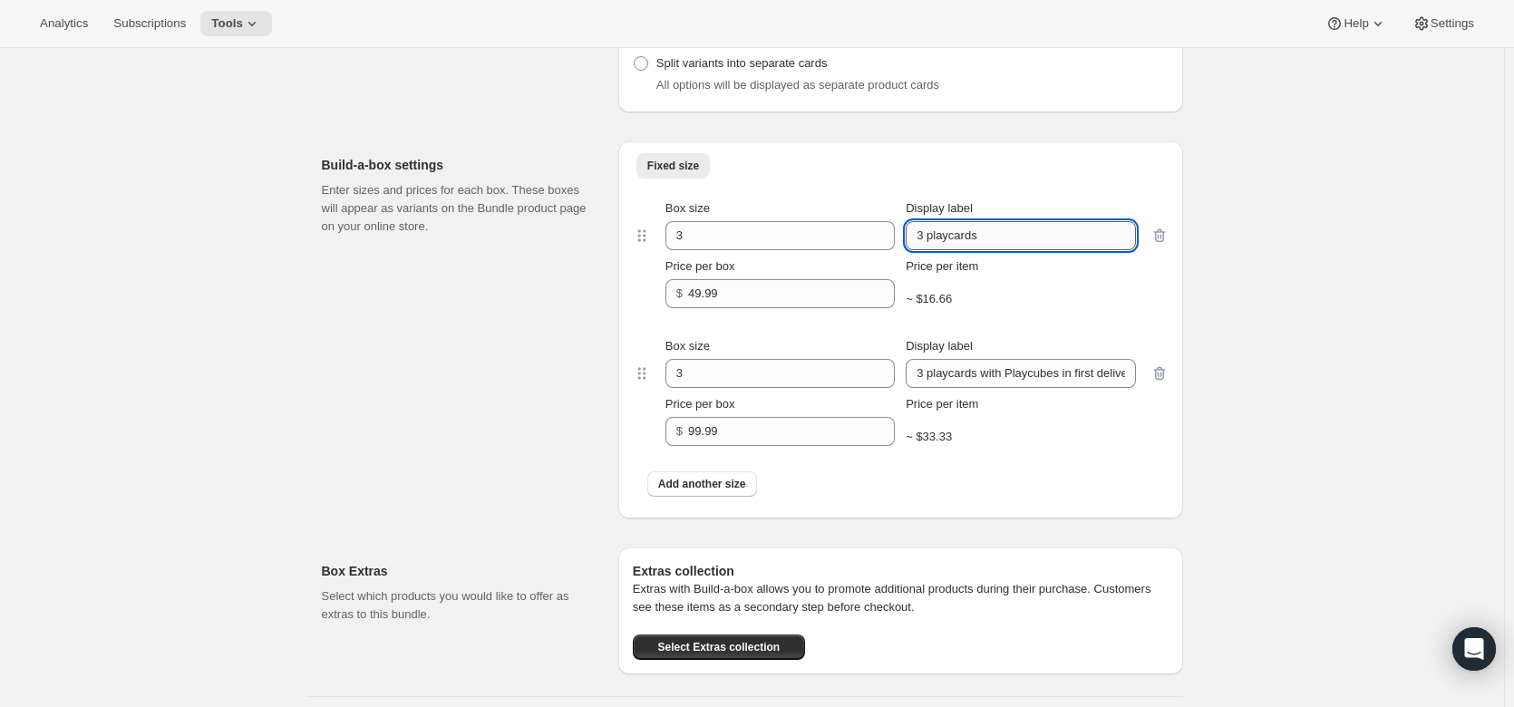
click at [935, 242] on input "3 playcards" at bounding box center [1019, 235] width 229 height 29
type input "3 PlayCards"
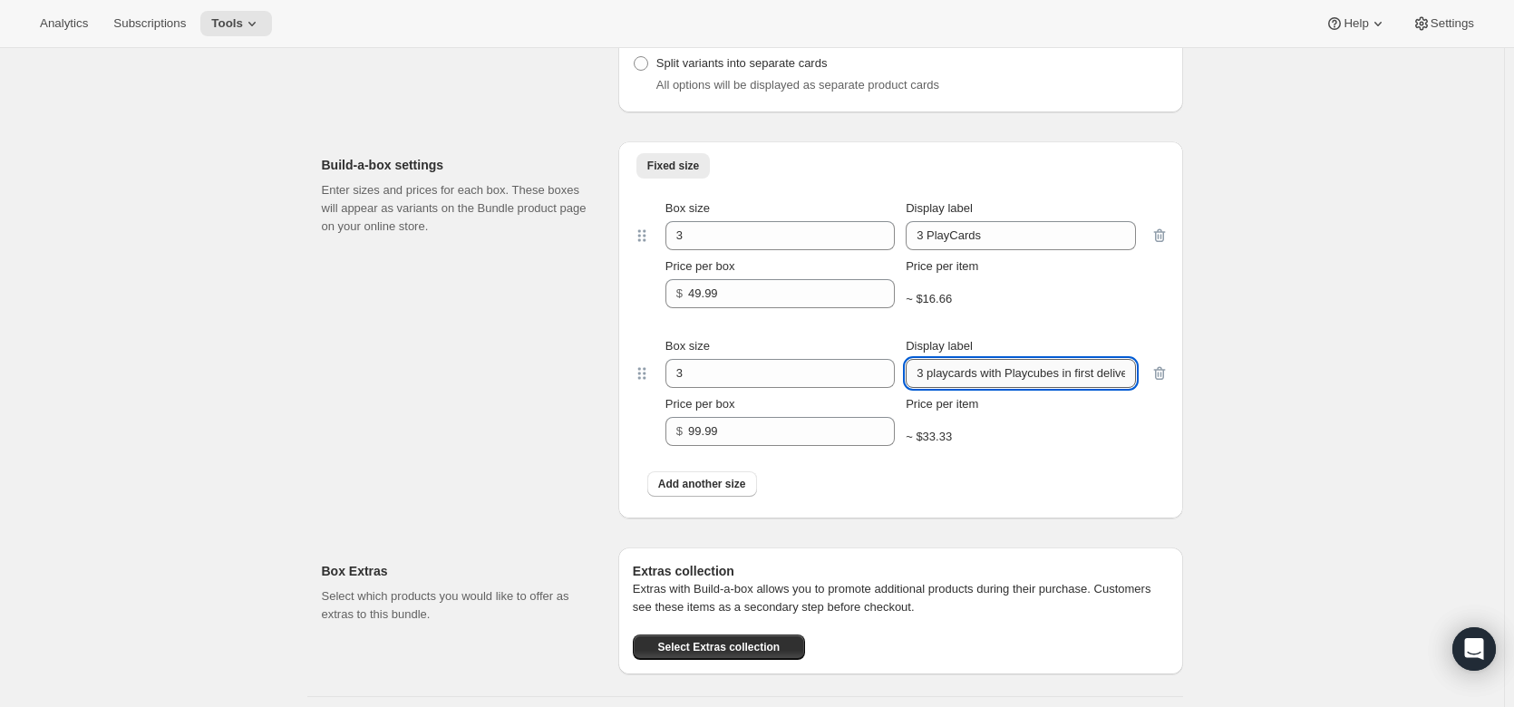
click at [936, 374] on input "3 playcards with Playcubes in first delivery" at bounding box center [1019, 373] width 229 height 29
click at [1029, 374] on input "3 PlayCards with Playcubes in first delivery" at bounding box center [1019, 373] width 229 height 29
drag, startPoint x: 1073, startPoint y: 378, endPoint x: 1160, endPoint y: 382, distance: 87.1
click at [1160, 378] on div "Box size 3 Display label 3 PlayCards with PlayCubes in first delivery Price per…" at bounding box center [901, 392] width 536 height 138
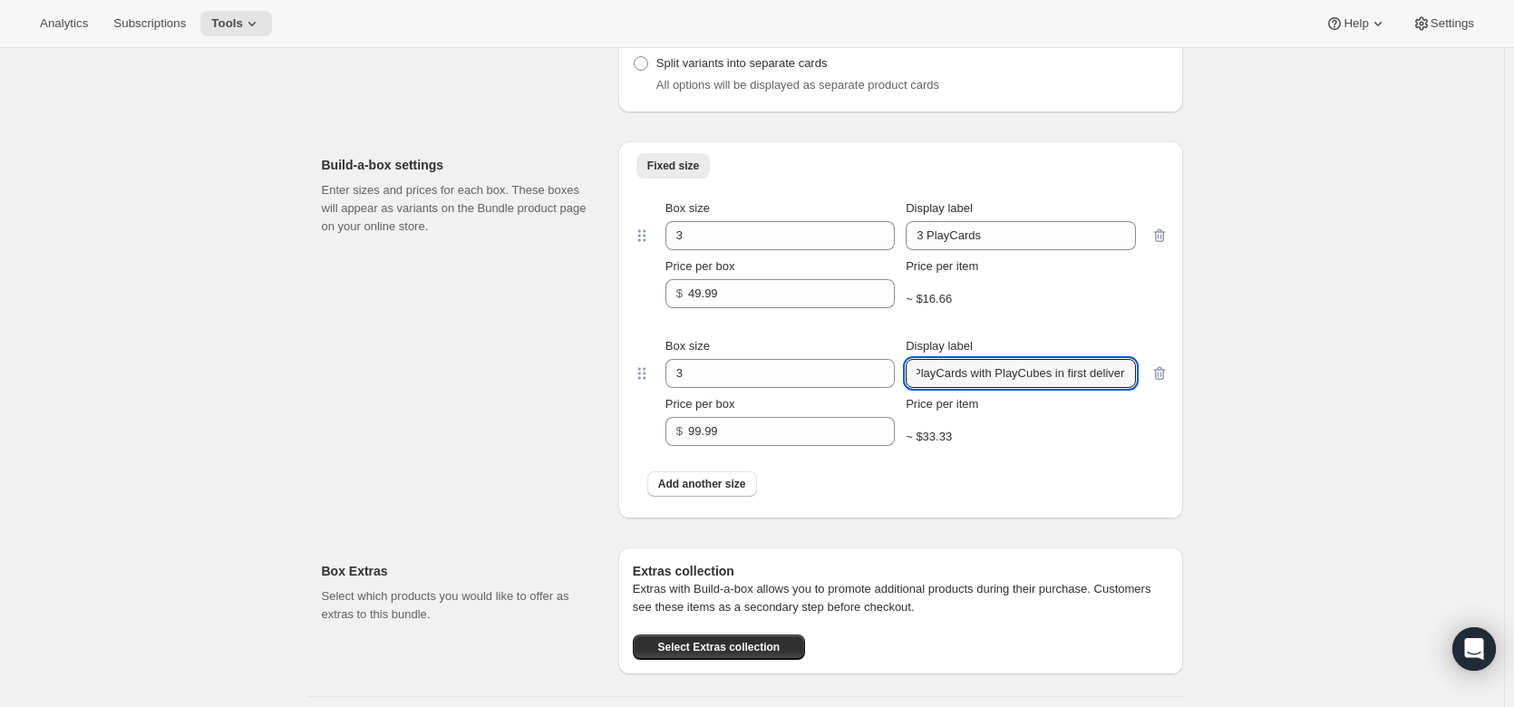
type input "3 PlayCards with PlayCubes in first delivery"
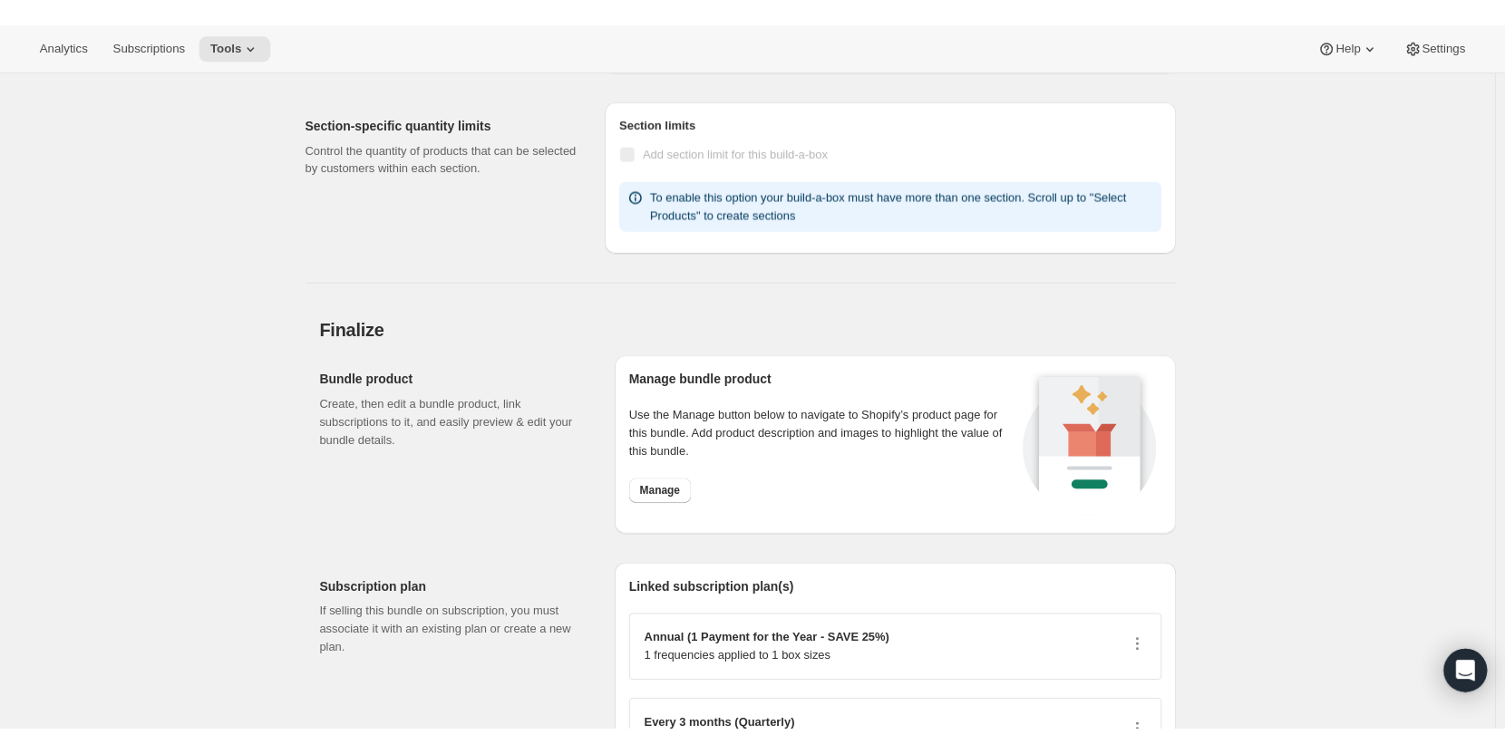
scroll to position [0, 0]
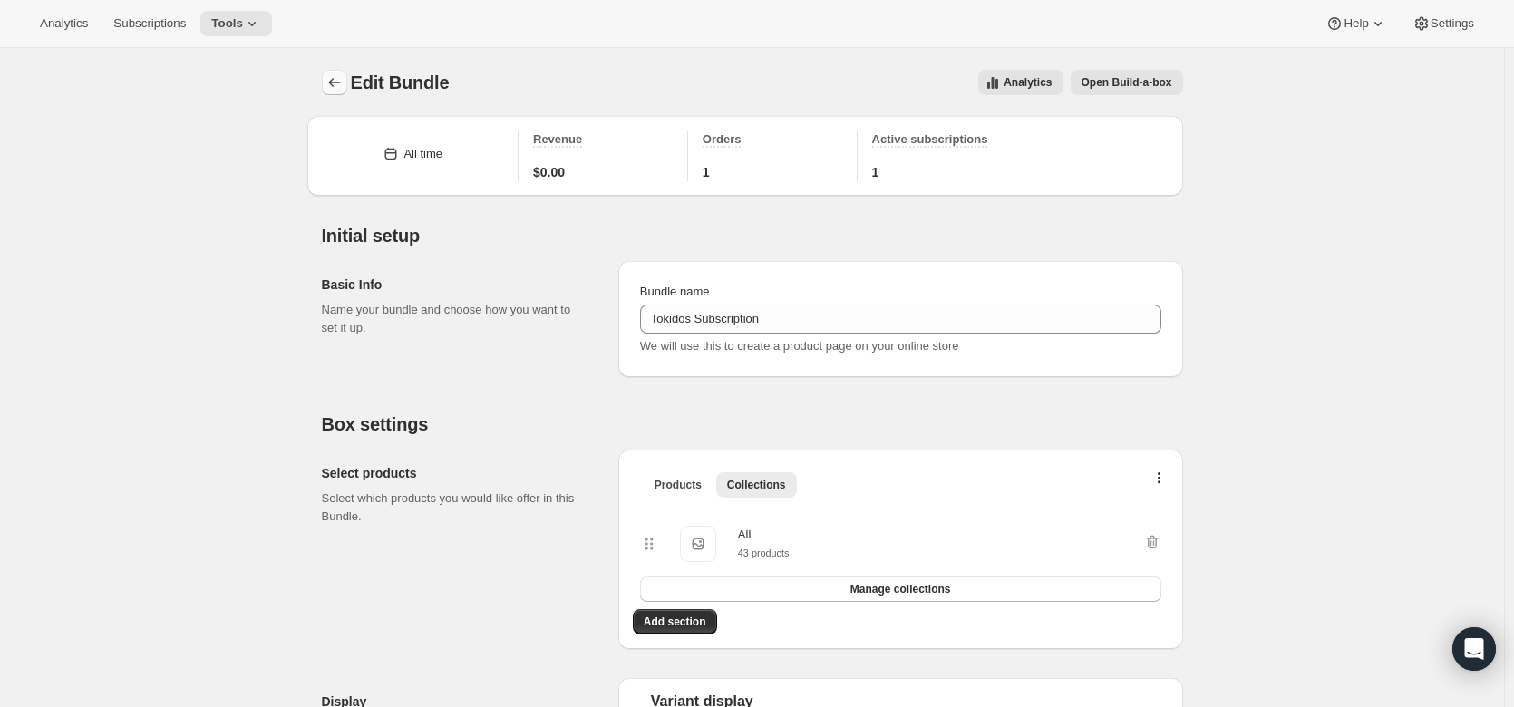
click at [343, 84] on icon "Bundles" at bounding box center [334, 82] width 18 height 18
